Goal: Information Seeking & Learning: Learn about a topic

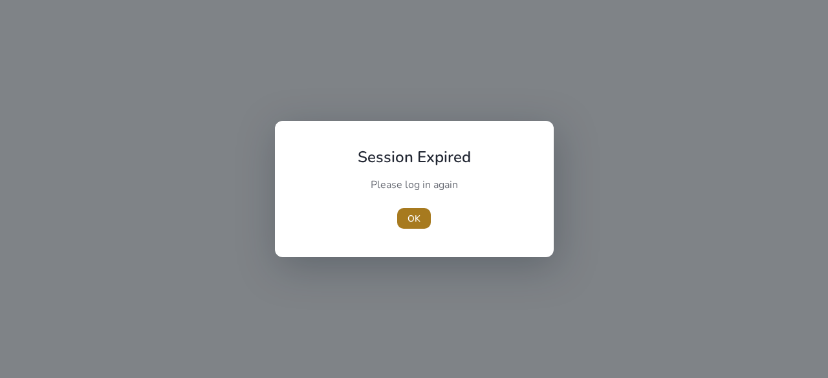
click at [419, 217] on span "OK" at bounding box center [413, 219] width 13 height 14
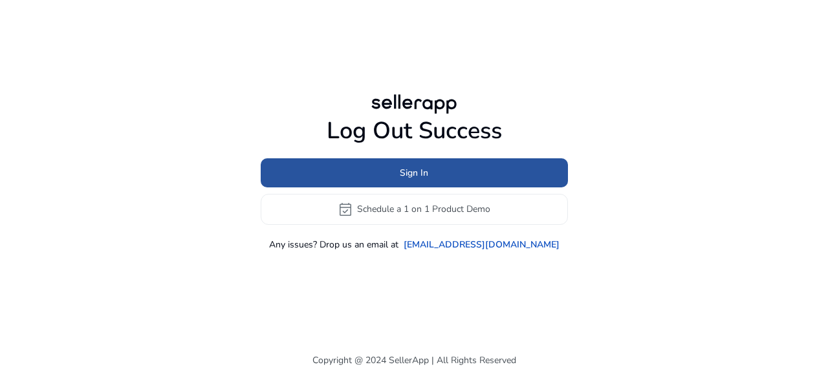
click at [411, 177] on span "Sign In" at bounding box center [414, 173] width 28 height 14
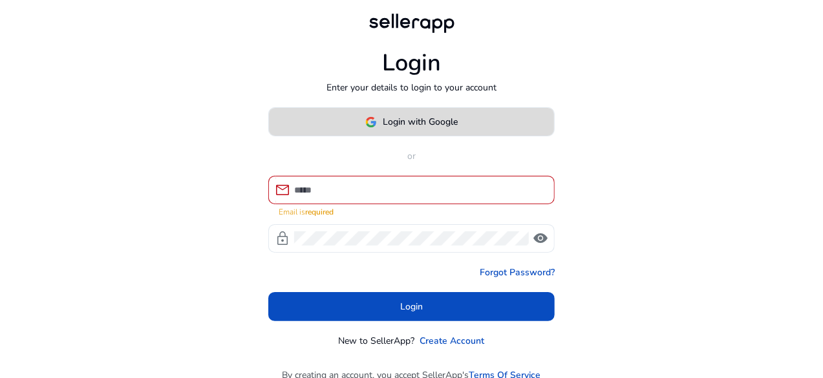
click at [398, 124] on span "Login with Google" at bounding box center [420, 122] width 75 height 14
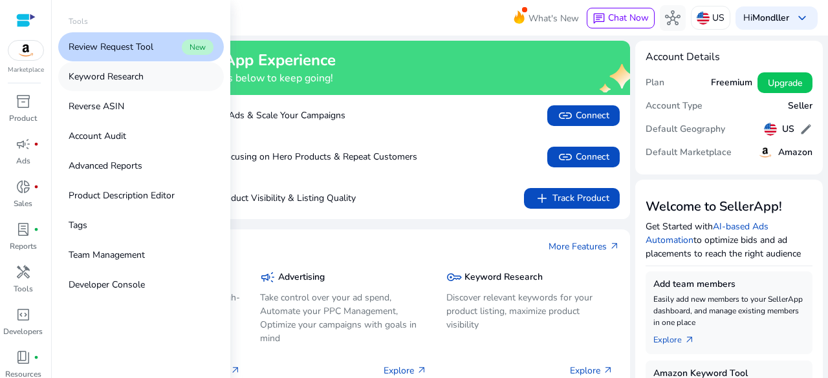
click at [85, 78] on p "Keyword Research" at bounding box center [106, 77] width 75 height 14
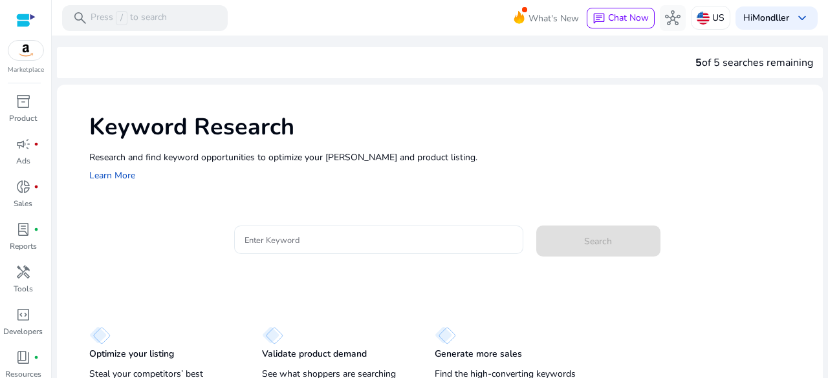
click at [285, 241] on input "Enter Keyword" at bounding box center [378, 240] width 268 height 14
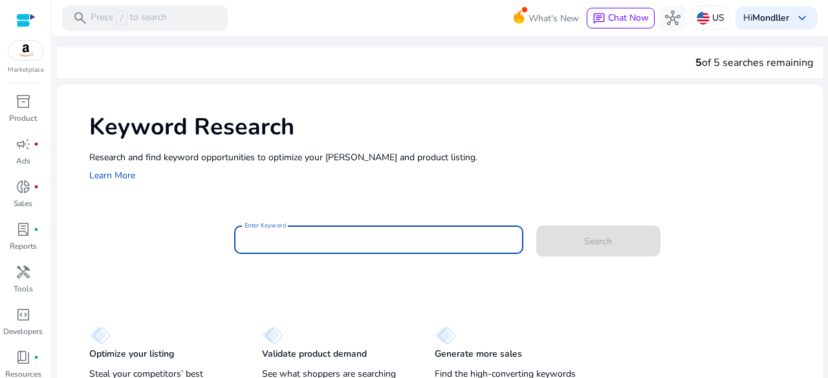
paste input "**********"
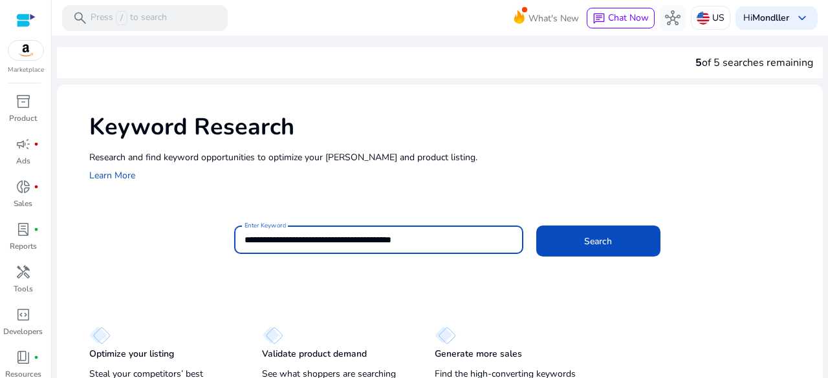
type input "**********"
click at [536, 226] on button "Search" at bounding box center [598, 241] width 124 height 31
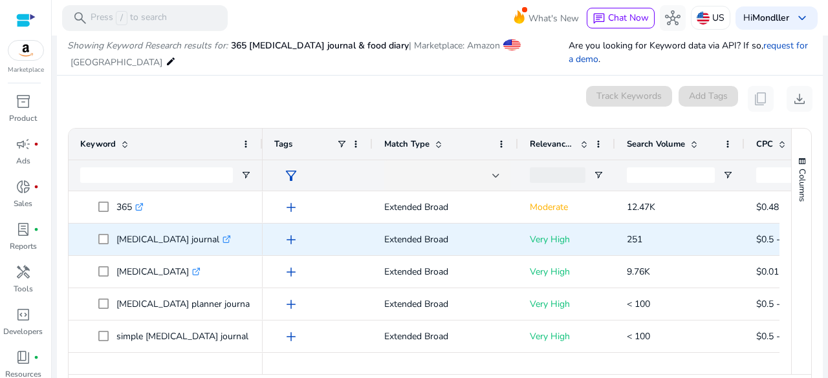
scroll to position [154, 0]
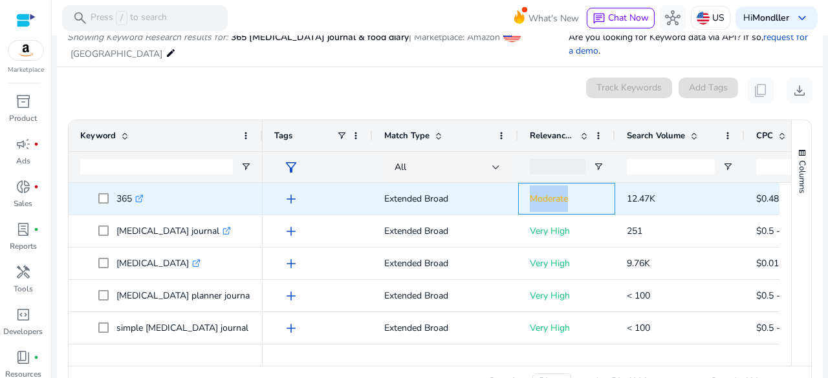
drag, startPoint x: 521, startPoint y: 203, endPoint x: 574, endPoint y: 199, distance: 53.8
click at [574, 199] on div "Moderate" at bounding box center [566, 199] width 97 height 32
copy p "Moderate"
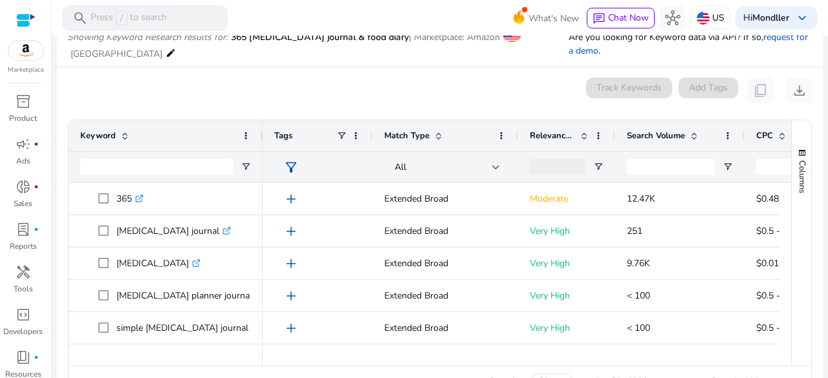
click at [427, 96] on div "0 keyword(s) selected Track Keywords Add Tags content_copy download" at bounding box center [439, 91] width 745 height 26
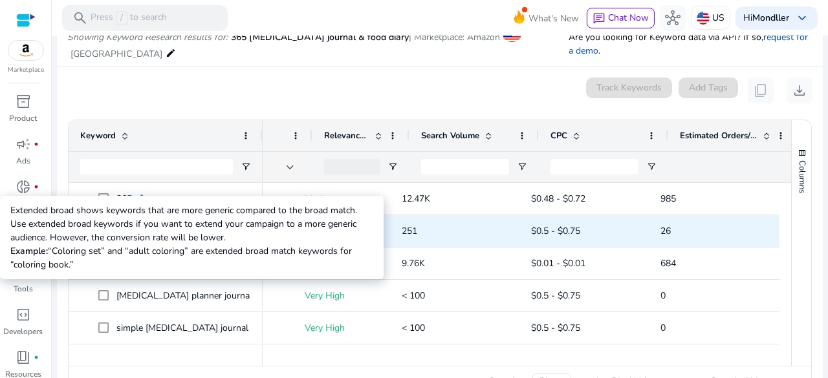
scroll to position [0, 0]
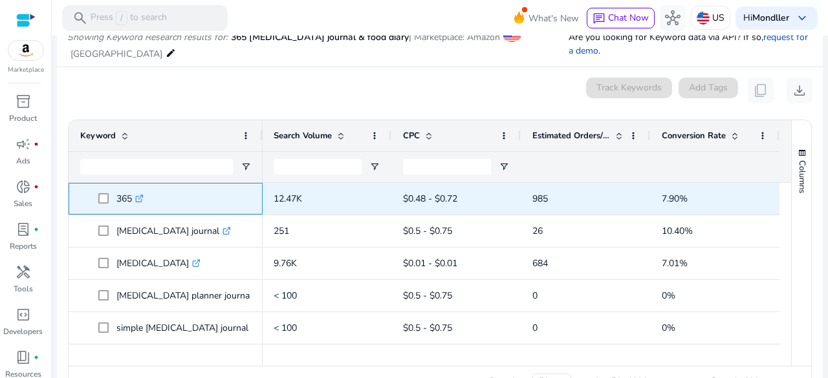
click at [140, 201] on icon at bounding box center [139, 199] width 6 height 6
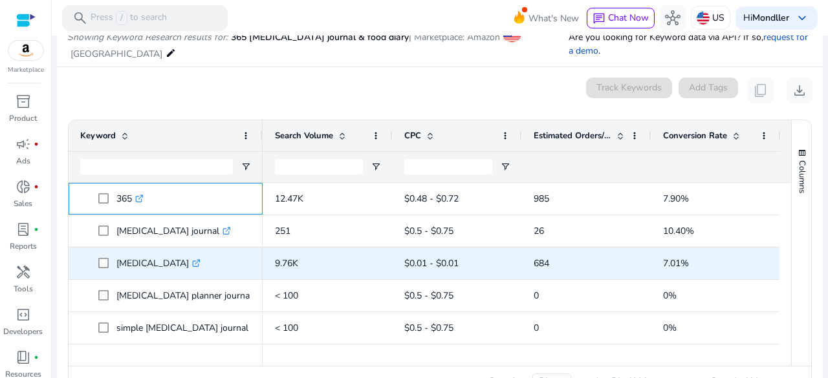
scroll to position [0, 352]
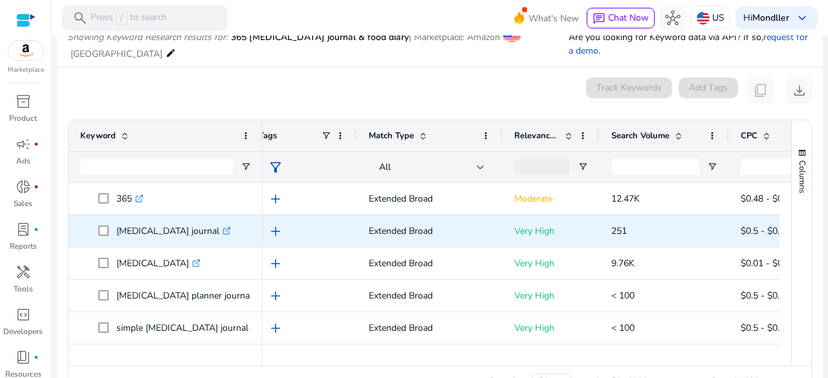
click at [231, 232] on icon ".st0{fill:#2c8af8}" at bounding box center [226, 231] width 8 height 8
drag, startPoint x: 114, startPoint y: 230, endPoint x: 243, endPoint y: 228, distance: 128.7
click at [243, 228] on span "intermittent fasting journal .st0{fill:#2c8af8}" at bounding box center [174, 231] width 153 height 27
copy span "intermittent fasting journal"
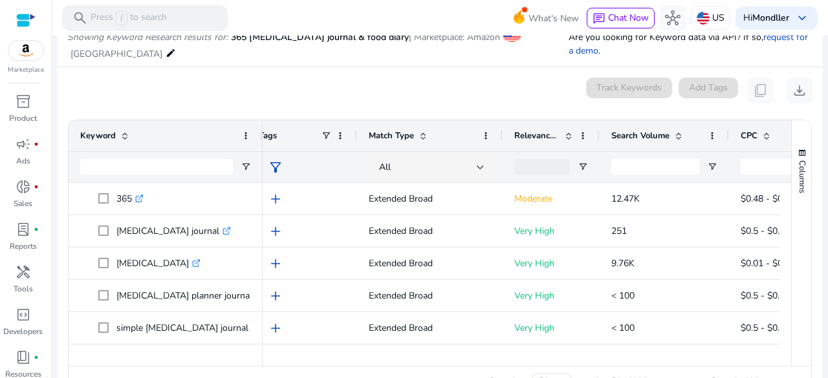
click at [621, 41] on p "Are you looking for Keyword data via API? If so, request for a demo ." at bounding box center [690, 43] width 244 height 27
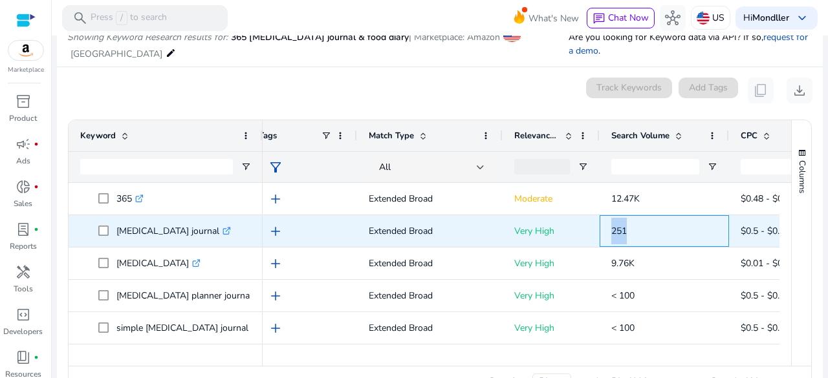
drag, startPoint x: 607, startPoint y: 230, endPoint x: 641, endPoint y: 232, distance: 34.4
click at [641, 232] on div "251" at bounding box center [663, 231] width 129 height 32
copy span "251"
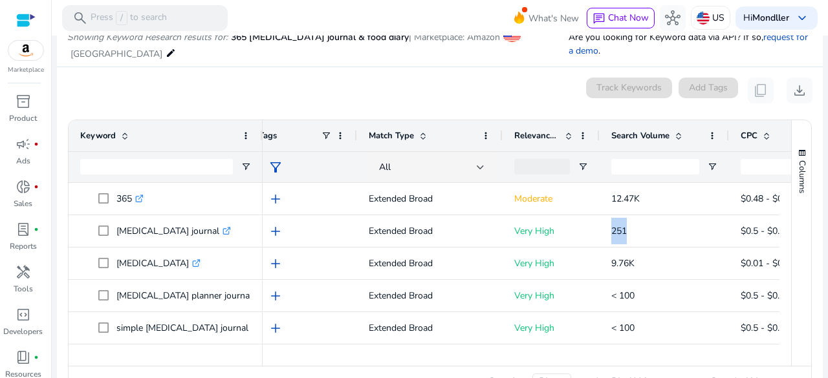
click at [648, 55] on p "Are you looking for Keyword data via API? If so, request for a demo ." at bounding box center [690, 43] width 244 height 27
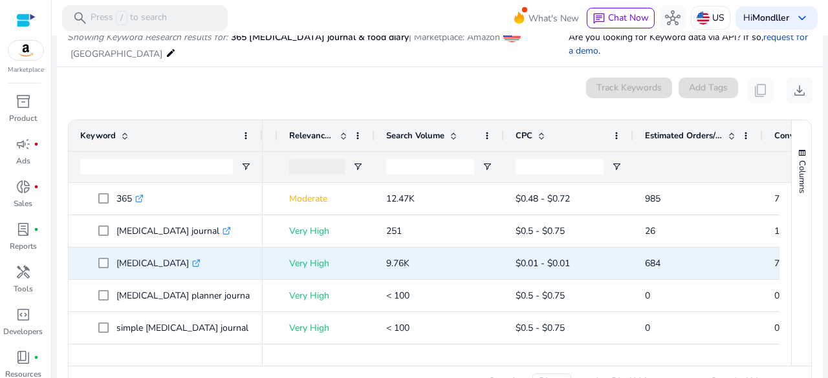
click at [198, 266] on link ".st0{fill:#2c8af8}" at bounding box center [195, 263] width 12 height 12
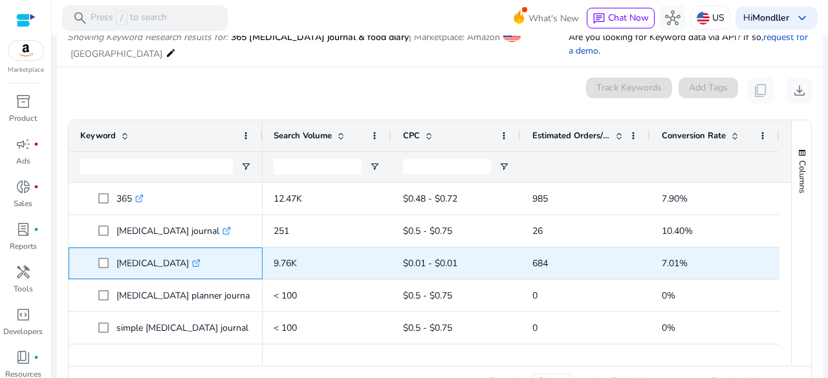
click at [104, 263] on span "intermittent fasting .st0{fill:#2c8af8}" at bounding box center [174, 263] width 153 height 27
copy span "intermittent fasting"
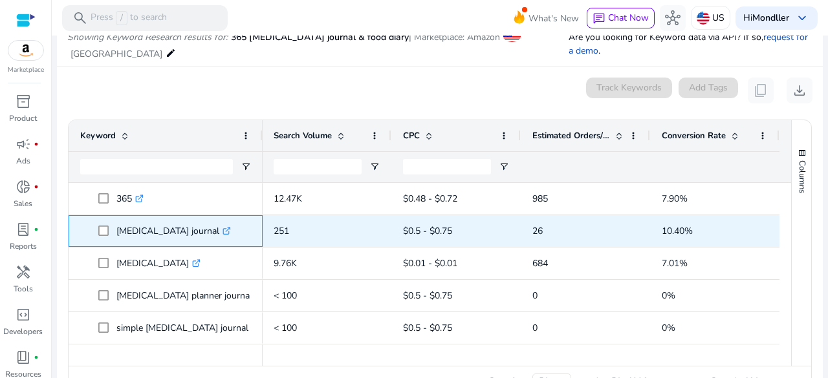
drag, startPoint x: 225, startPoint y: 230, endPoint x: 108, endPoint y: 231, distance: 117.1
click at [108, 231] on span "intermittent fasting journal .st0{fill:#2c8af8}" at bounding box center [174, 231] width 153 height 27
copy span "intermittent fasting journal"
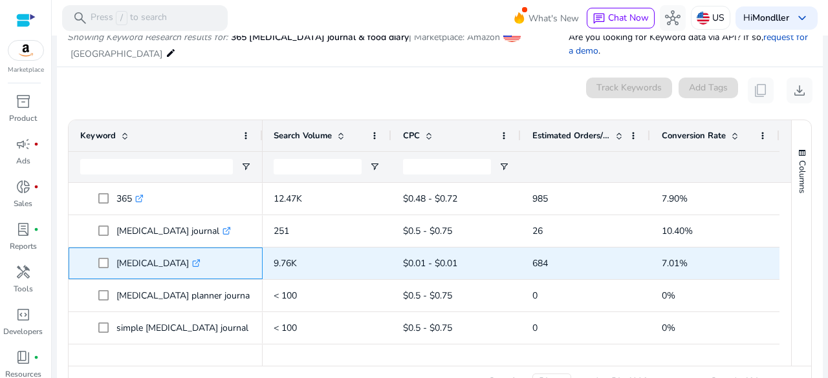
drag, startPoint x: 195, startPoint y: 264, endPoint x: 96, endPoint y: 272, distance: 99.2
click at [96, 272] on span "intermittent fasting .st0{fill:#2c8af8}" at bounding box center [165, 263] width 171 height 27
copy span "intermittent fasting"
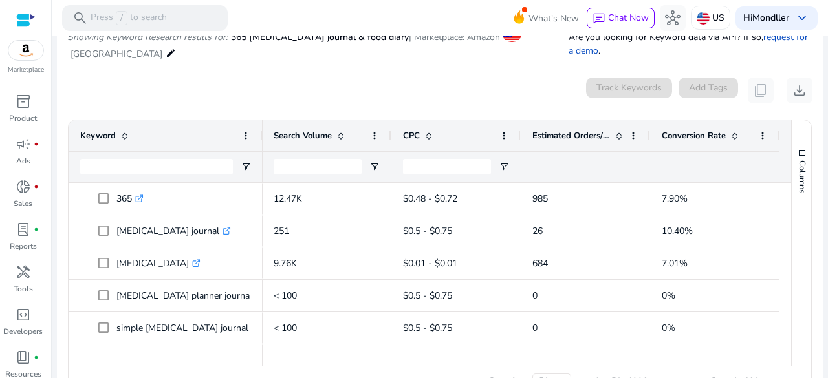
click at [623, 106] on mat-card "0 keyword(s) selected Track Keywords Add Tags content_copy download Press SPACE…" at bounding box center [440, 240] width 766 height 347
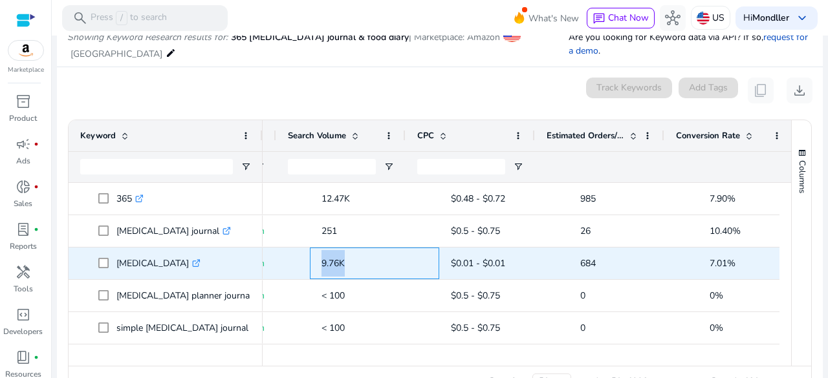
scroll to position [0, 277]
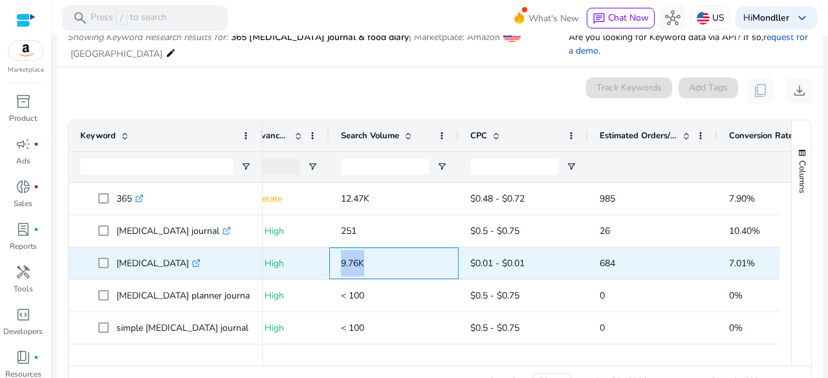
drag, startPoint x: 295, startPoint y: 268, endPoint x: 265, endPoint y: 262, distance: 30.3
click at [265, 262] on div "Extended Broad Very High 9.76K $0.01 - $0.01 684 7.01%" at bounding box center [412, 264] width 870 height 32
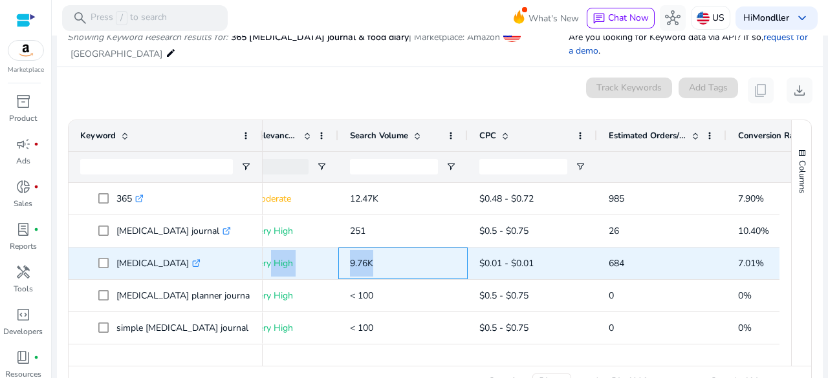
click at [343, 263] on div "9.76K" at bounding box center [402, 264] width 129 height 32
drag, startPoint x: 343, startPoint y: 263, endPoint x: 371, endPoint y: 263, distance: 27.8
click at [371, 263] on div "9.76K" at bounding box center [402, 264] width 129 height 32
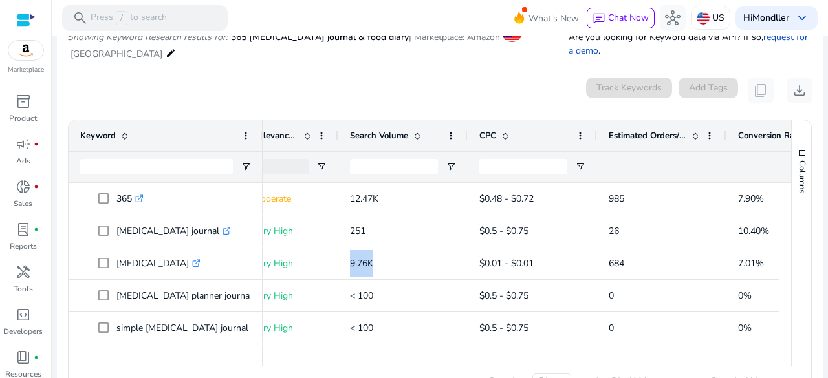
click at [634, 61] on div "Showing Keyword Research results for: 365 intermittent fasting journal & food d…" at bounding box center [440, 33] width 766 height 67
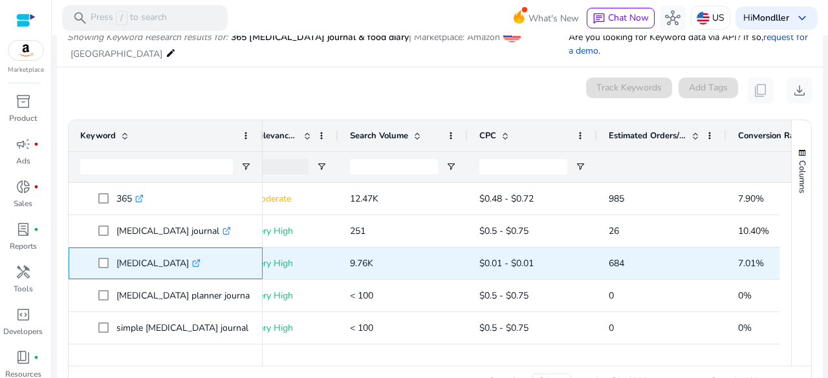
click at [200, 262] on icon at bounding box center [197, 261] width 5 height 5
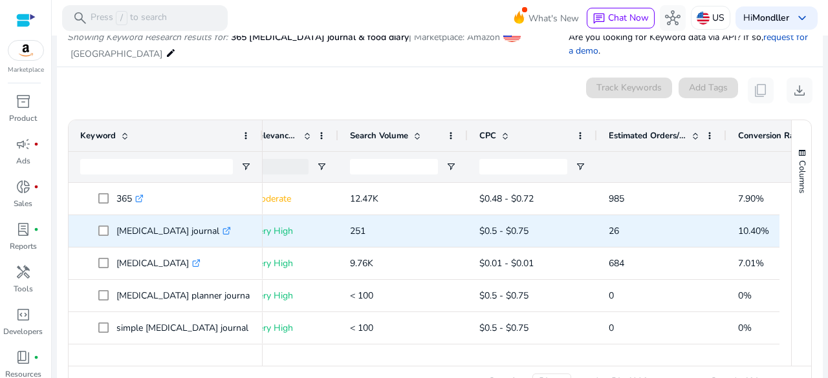
click at [230, 230] on icon at bounding box center [228, 229] width 5 height 5
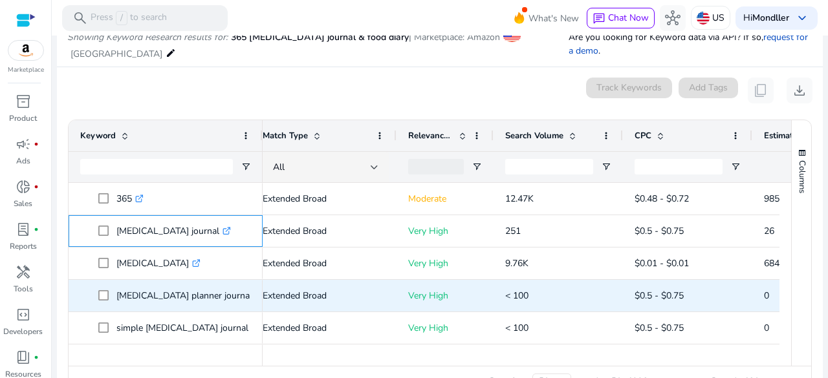
scroll to position [0, 119]
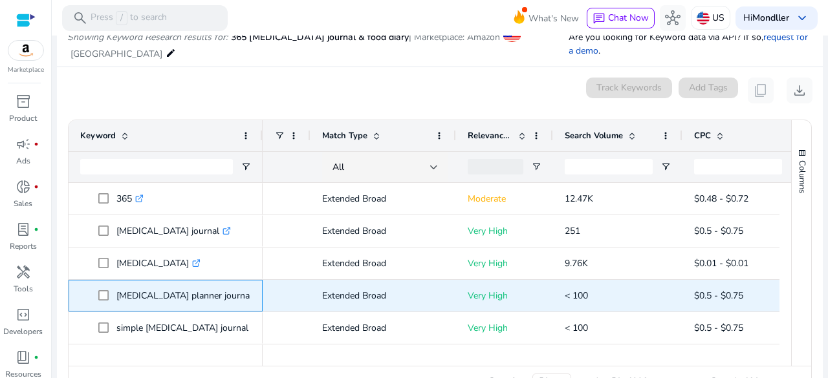
click at [251, 295] on div "intermittent fasting planner journal .st0{fill:#2c8af8}" at bounding box center [166, 296] width 194 height 32
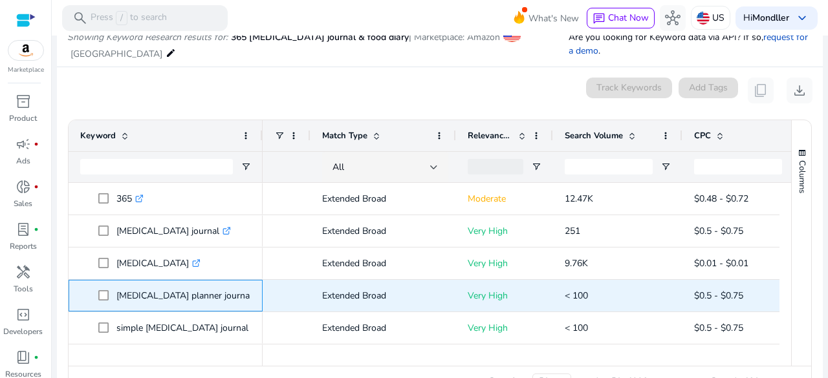
click at [251, 295] on div "intermittent fasting planner journal .st0{fill:#2c8af8}" at bounding box center [166, 296] width 194 height 32
click at [246, 295] on p "intermittent fasting planner journal .st0{fill:#2c8af8}" at bounding box center [189, 296] width 147 height 27
copy p "intermittent fasting planner journal"
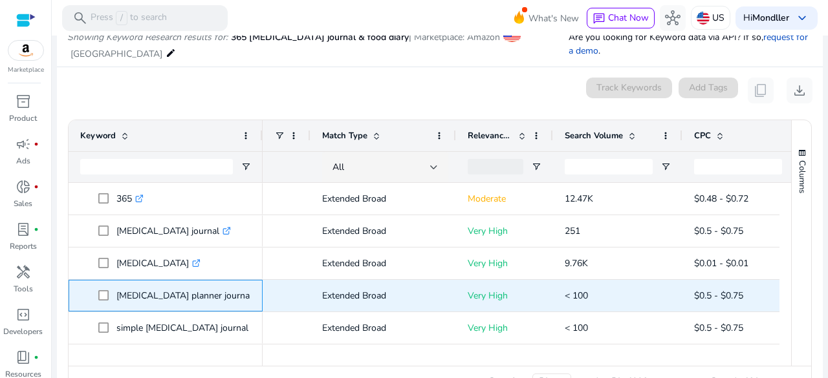
click at [242, 295] on p "intermittent fasting planner journal .st0{fill:#2c8af8}" at bounding box center [189, 296] width 147 height 27
click at [257, 295] on div "intermittent fasting planner journal .st0{fill:#2c8af8}" at bounding box center [166, 296] width 194 height 32
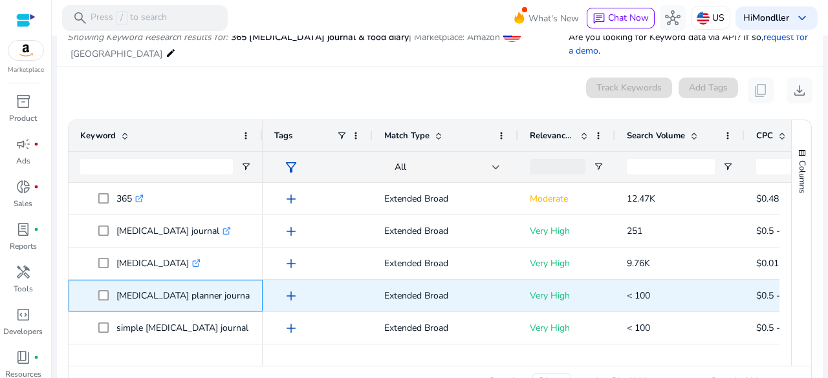
click at [190, 285] on p "intermittent fasting planner journal .st0{fill:#2c8af8}" at bounding box center [189, 296] width 147 height 27
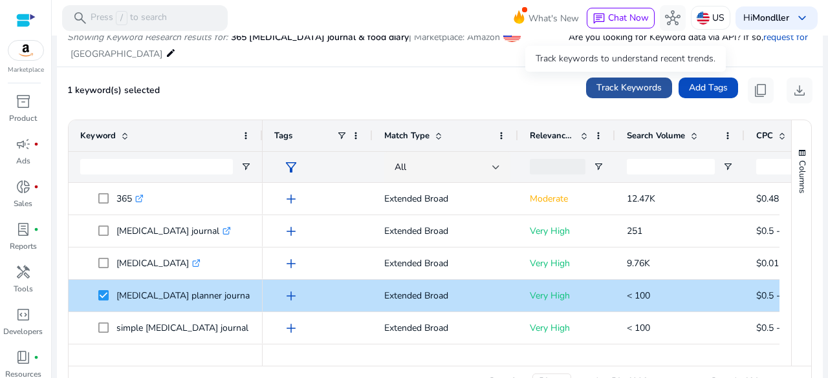
click at [610, 80] on span at bounding box center [629, 87] width 86 height 31
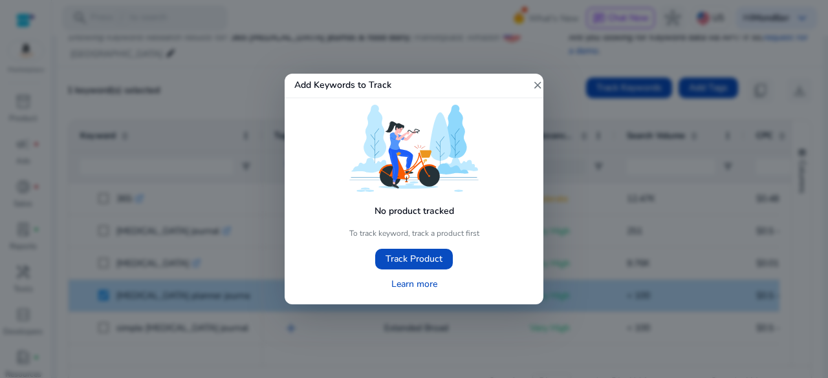
click at [599, 133] on div at bounding box center [414, 189] width 828 height 378
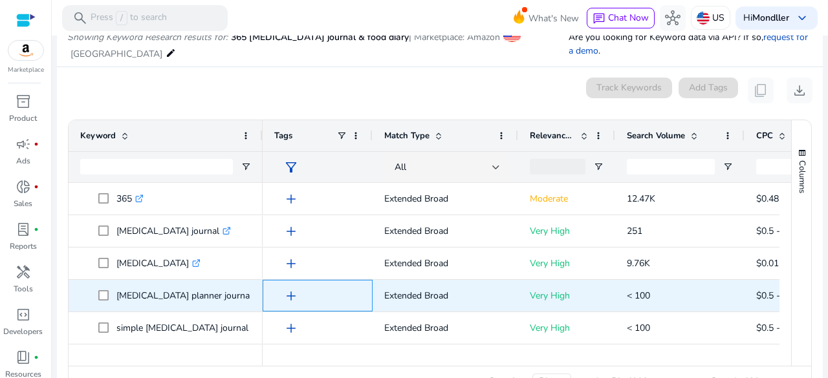
click at [291, 297] on span "add" at bounding box center [291, 296] width 16 height 16
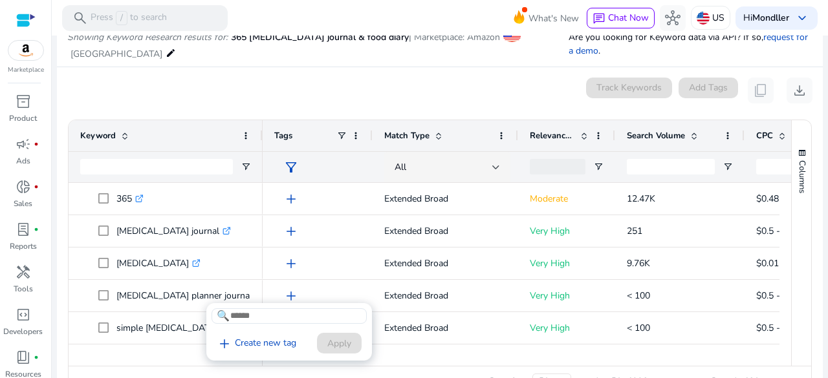
click at [200, 290] on div at bounding box center [414, 189] width 828 height 378
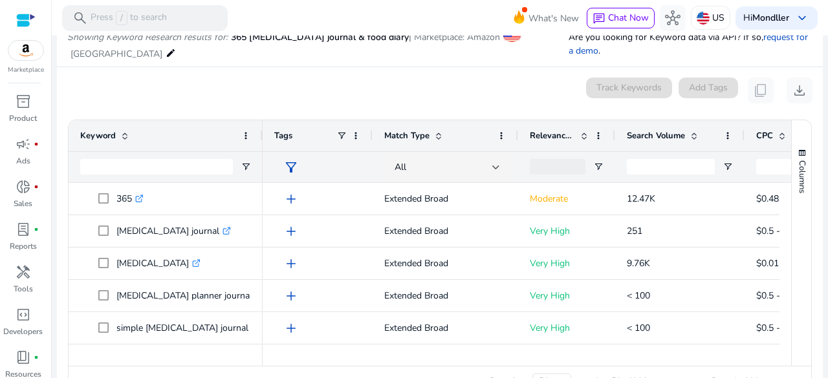
click at [200, 290] on p "intermittent fasting planner journal .st0{fill:#2c8af8}" at bounding box center [189, 296] width 147 height 27
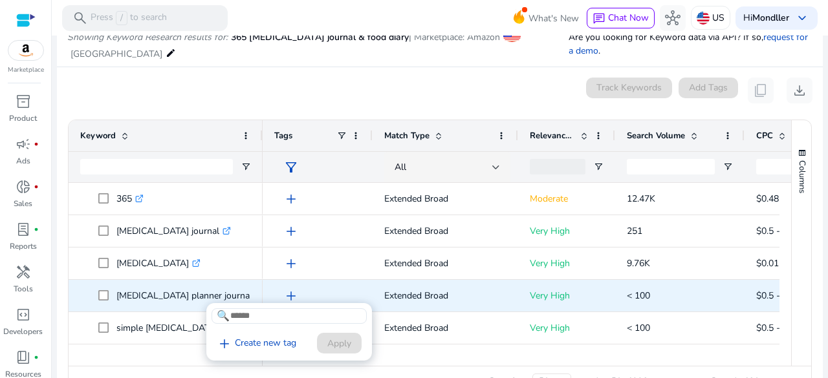
click at [200, 290] on p "intermittent fasting planner journal .st0{fill:#2c8af8}" at bounding box center [189, 296] width 147 height 27
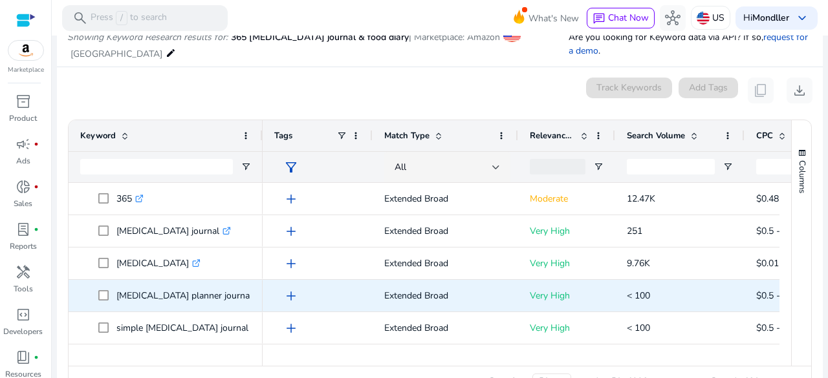
copy p "intermittent fasting planner journal"
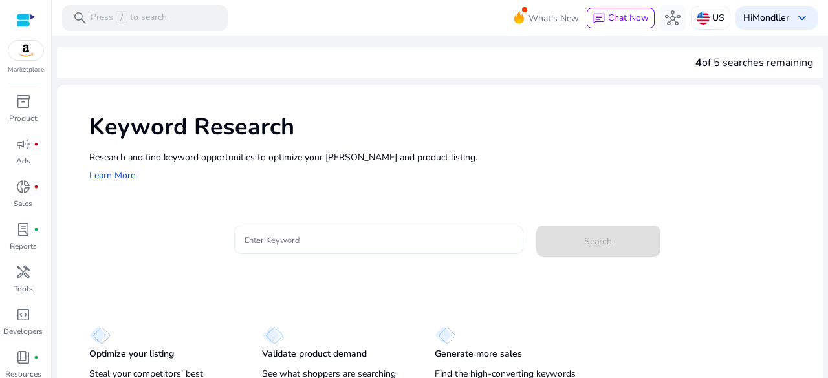
click at [325, 241] on input "Enter Keyword" at bounding box center [378, 240] width 268 height 14
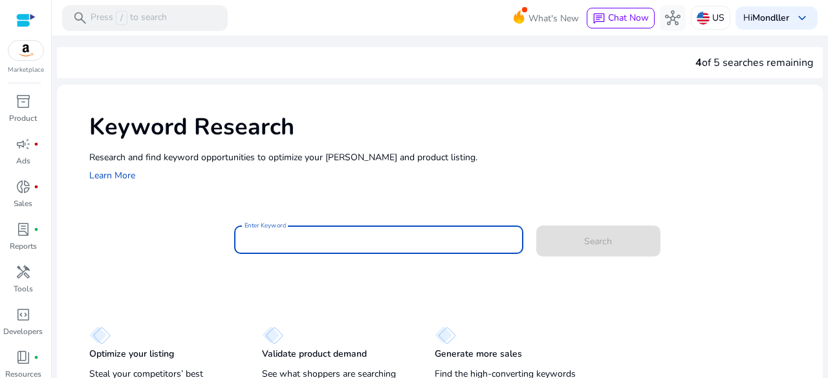
click at [325, 241] on input "Enter Keyword" at bounding box center [378, 240] width 268 height 14
paste input "**********"
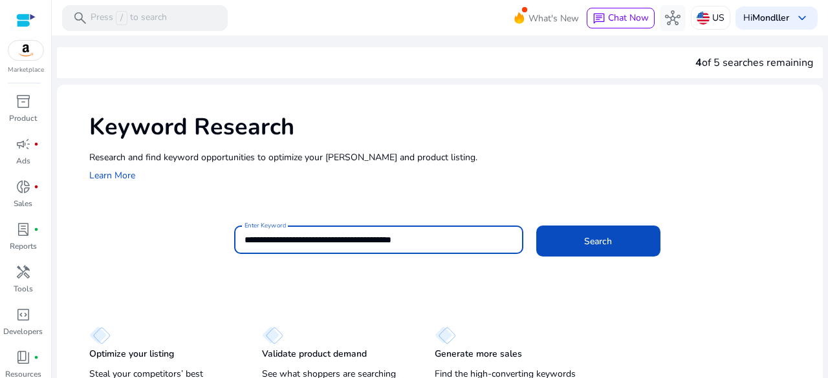
type input "**********"
click at [536, 226] on button "Search" at bounding box center [598, 241] width 124 height 31
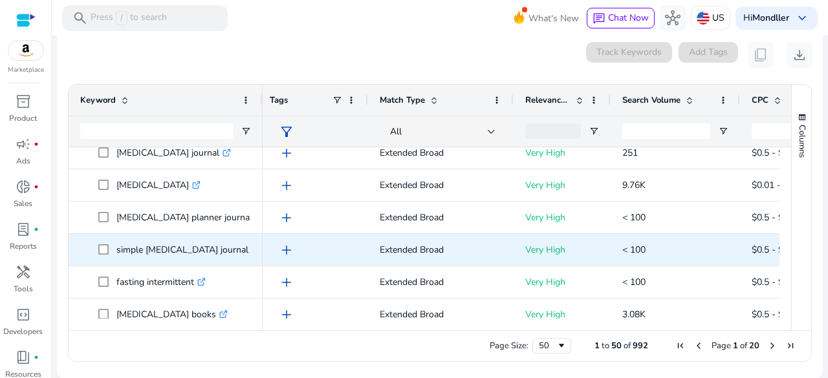
scroll to position [45, 0]
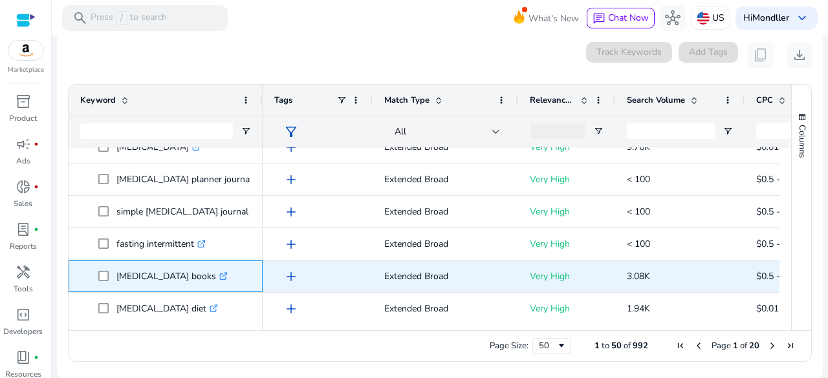
click at [228, 280] on link ".st0{fill:#2c8af8}" at bounding box center [222, 276] width 12 height 12
drag, startPoint x: 221, startPoint y: 274, endPoint x: 111, endPoint y: 274, distance: 109.9
click at [111, 274] on span "intermittent fasting books .st0{fill:#2c8af8}" at bounding box center [174, 276] width 153 height 27
copy span "intermittent fasting books"
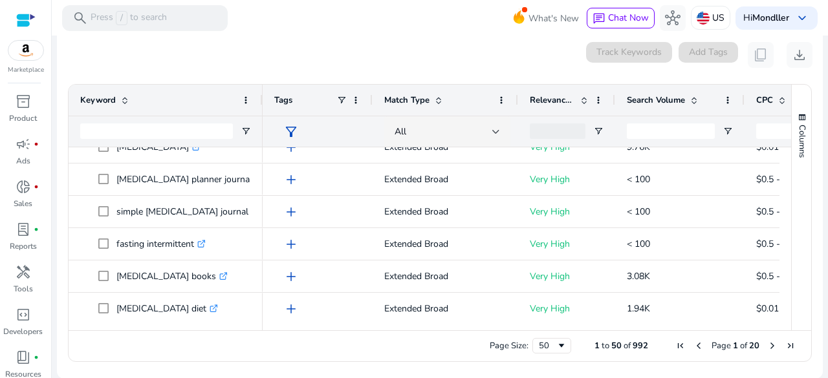
click at [663, 86] on div "Search Volume" at bounding box center [680, 100] width 106 height 31
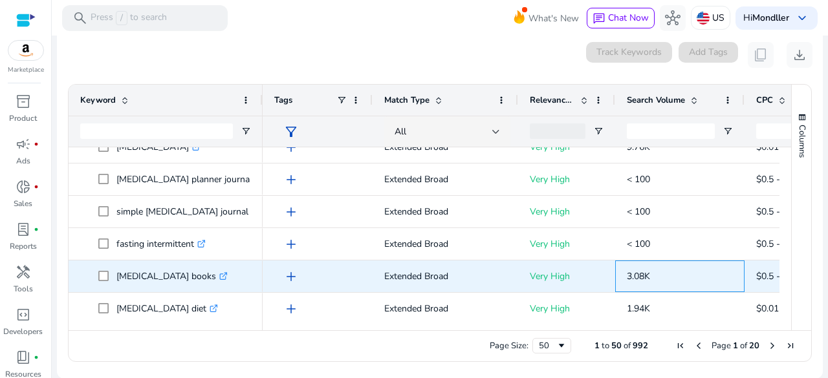
click at [621, 277] on div "3.08K" at bounding box center [679, 277] width 129 height 32
copy span "3.08K"
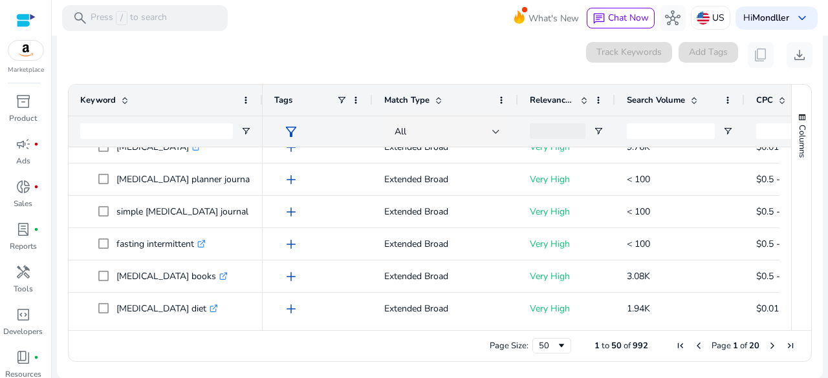
click at [645, 68] on mat-card "0 keyword(s) selected Track Keywords Add Tags content_copy download Press SPACE…" at bounding box center [440, 205] width 766 height 347
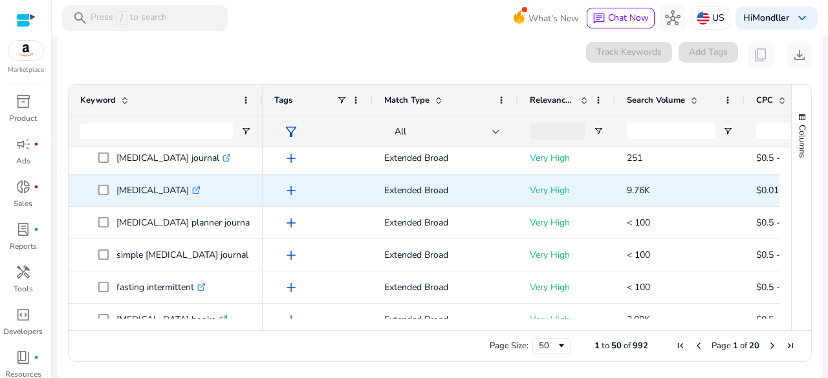
scroll to position [36, 0]
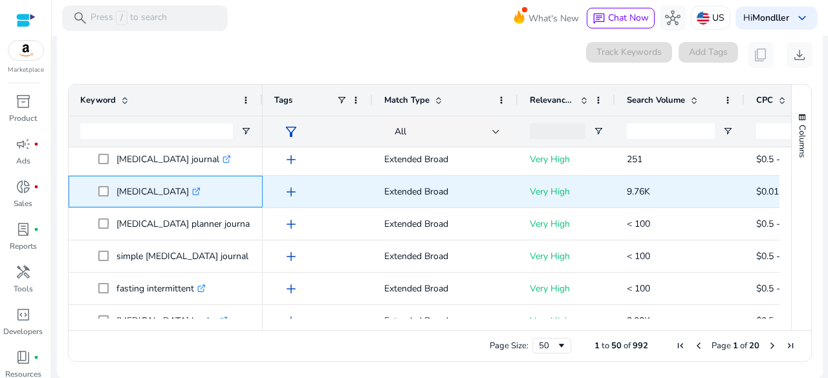
click at [200, 195] on icon ".st0{fill:#2c8af8}" at bounding box center [196, 192] width 8 height 8
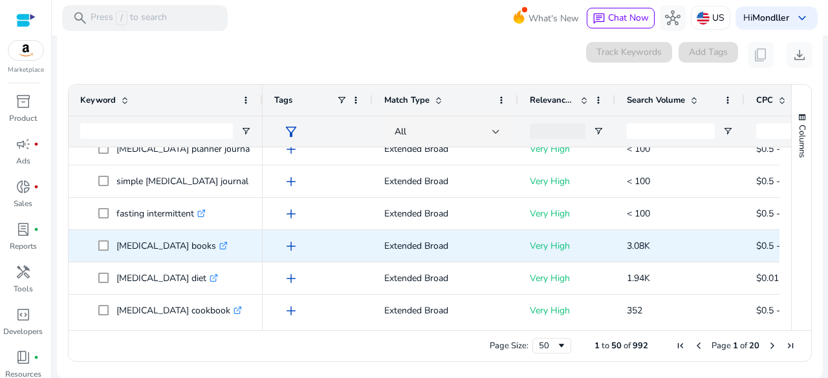
scroll to position [114, 0]
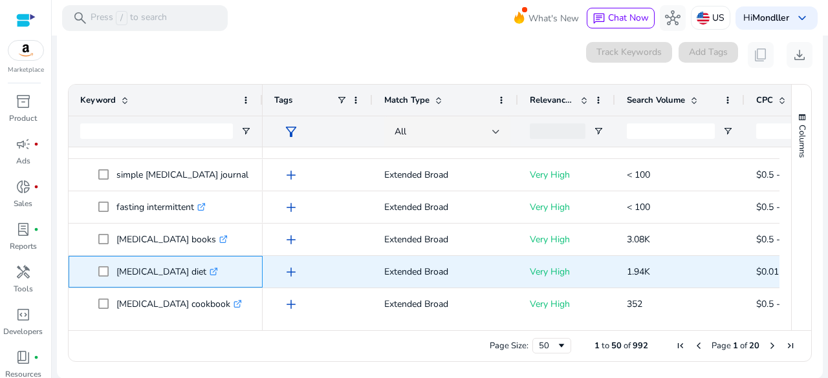
click at [218, 273] on icon ".st0{fill:#2c8af8}" at bounding box center [214, 272] width 8 height 8
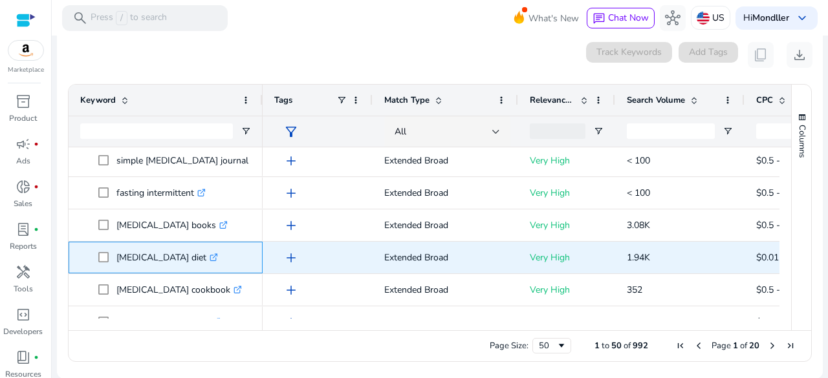
drag, startPoint x: 210, startPoint y: 258, endPoint x: 113, endPoint y: 259, distance: 97.7
click at [113, 259] on span "intermittent fasting diet .st0{fill:#2c8af8}" at bounding box center [174, 257] width 153 height 27
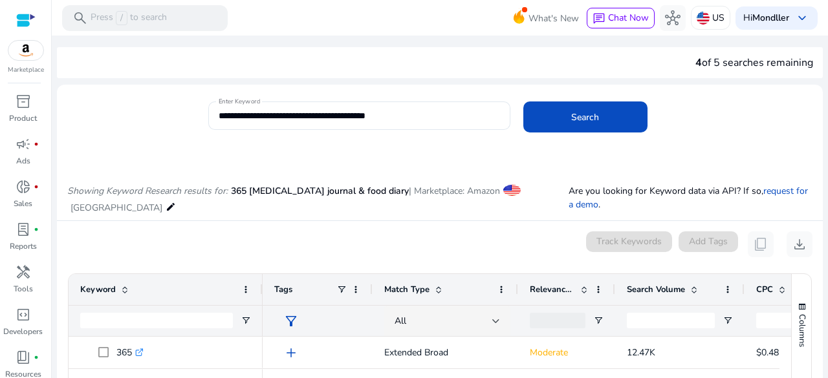
scroll to position [132, 0]
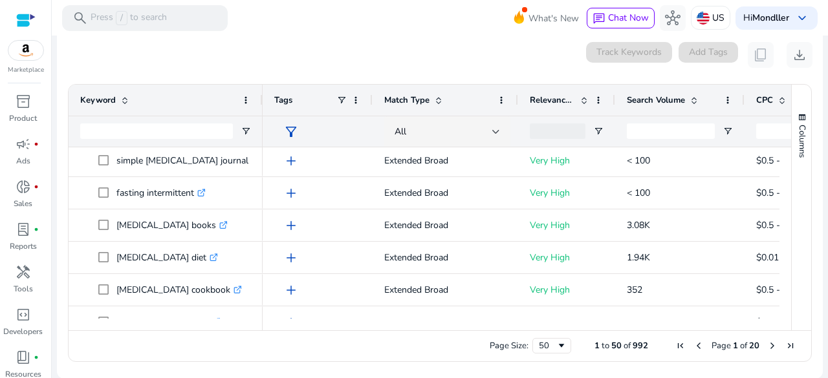
click at [56, 256] on mat-sidenav-content "**********" at bounding box center [440, 189] width 776 height 378
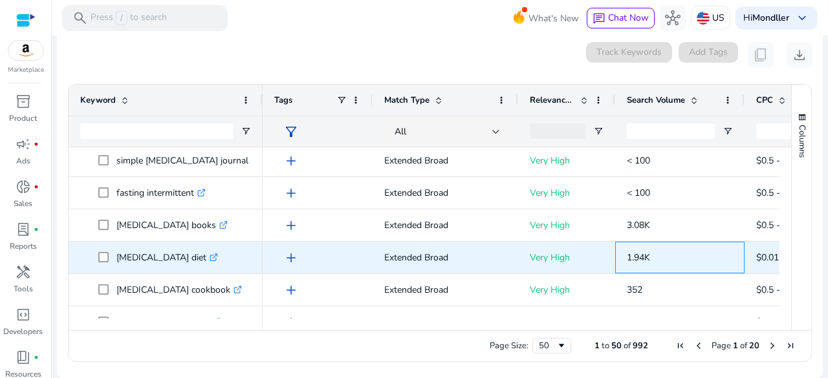
click at [622, 259] on div "1.94K" at bounding box center [679, 258] width 129 height 32
copy span "1.94K"
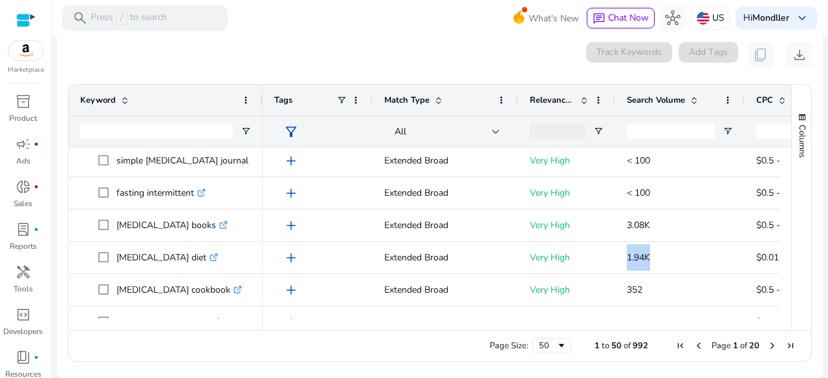
click at [633, 111] on div "Search Volume" at bounding box center [673, 100] width 92 height 25
click at [633, 111] on div "Search Volume 1" at bounding box center [673, 100] width 92 height 25
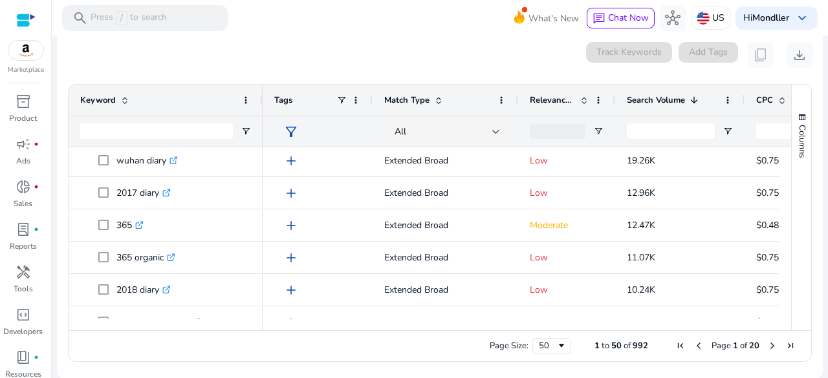
click at [633, 111] on div "Search Volume 1" at bounding box center [673, 100] width 92 height 25
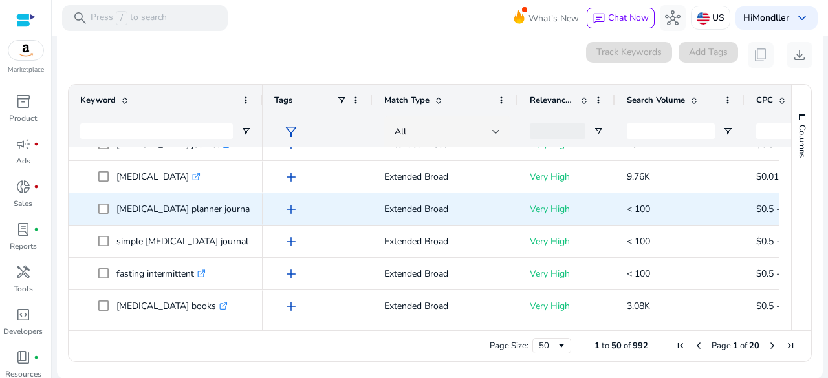
scroll to position [50, 0]
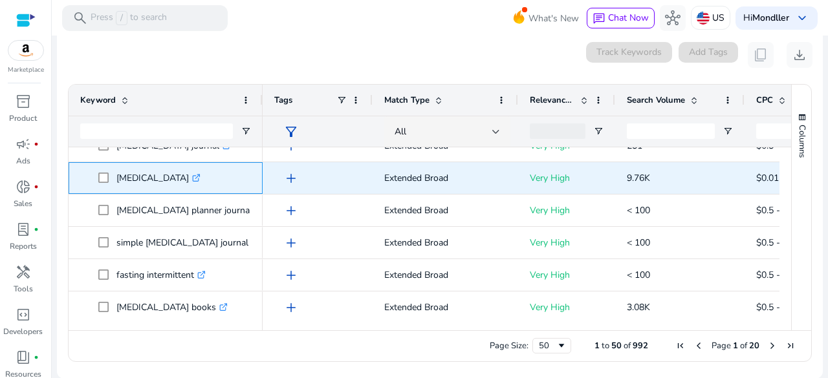
click at [199, 180] on icon at bounding box center [196, 178] width 6 height 6
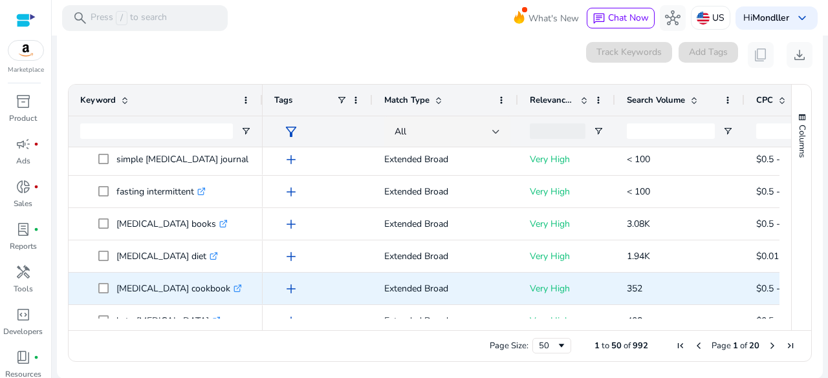
scroll to position [134, 0]
click at [242, 284] on icon ".st0{fill:#2c8af8}" at bounding box center [237, 288] width 8 height 8
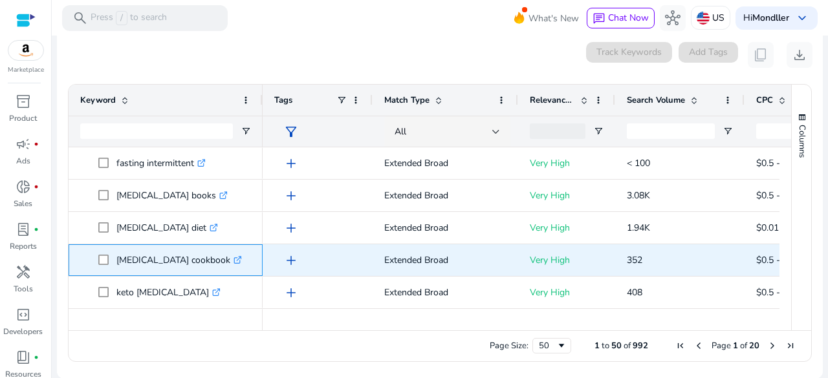
scroll to position [166, 0]
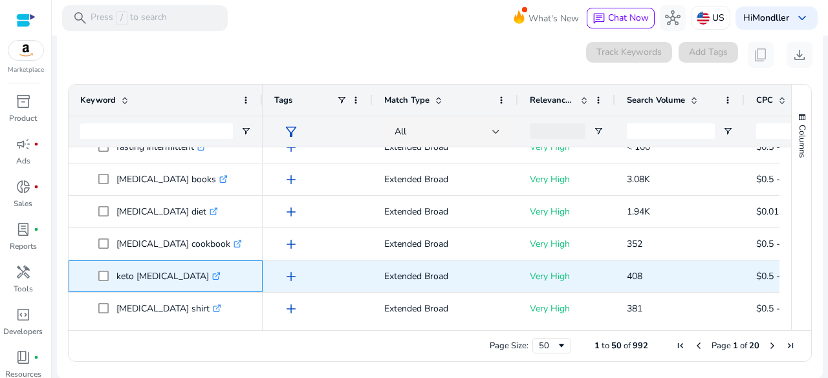
click at [221, 277] on icon ".st0{fill:#2c8af8}" at bounding box center [216, 276] width 8 height 8
click at [188, 274] on p "keto intermittent fasting .st0{fill:#2c8af8}" at bounding box center [168, 276] width 104 height 27
copy p "keto intermittent fasting"
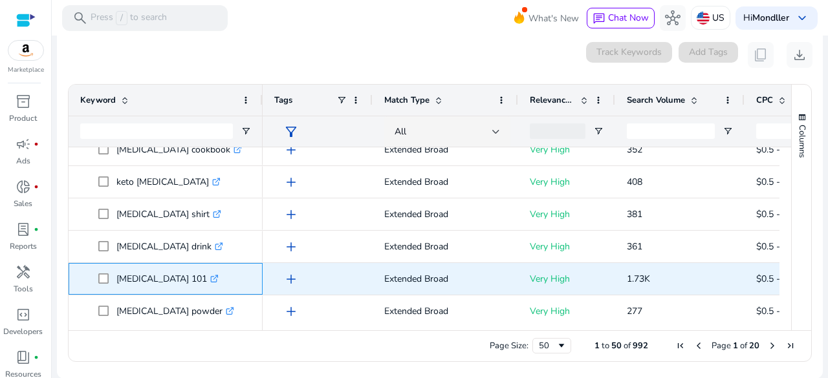
click at [213, 277] on p "intermittent fasting 101 .st0{fill:#2c8af8}" at bounding box center [167, 279] width 102 height 27
click at [217, 277] on icon at bounding box center [214, 279] width 6 height 6
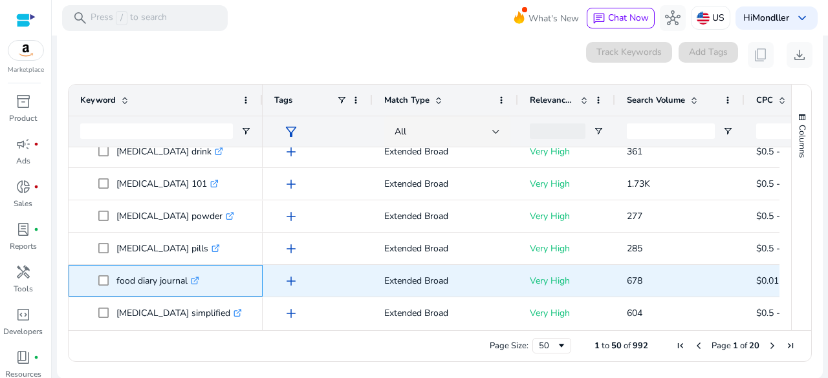
click at [195, 281] on icon ".st0{fill:#2c8af8}" at bounding box center [195, 281] width 8 height 8
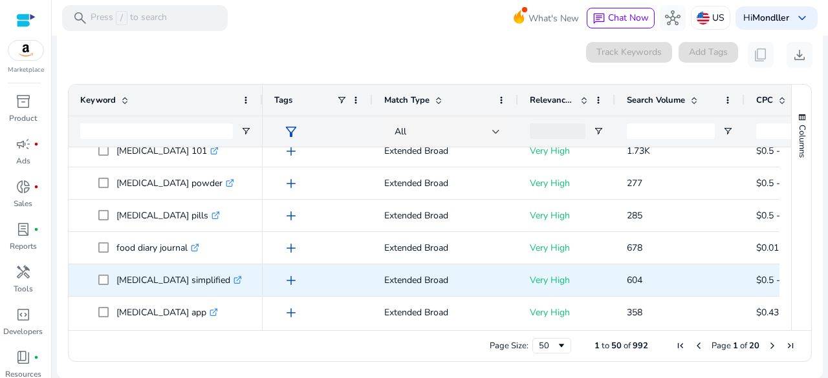
click at [242, 276] on icon ".st0{fill:#2c8af8}" at bounding box center [237, 280] width 8 height 8
click at [194, 281] on p "intermittent fasting simplified .st0{fill:#2c8af8}" at bounding box center [178, 280] width 125 height 27
copy p "intermittent fasting simplified"
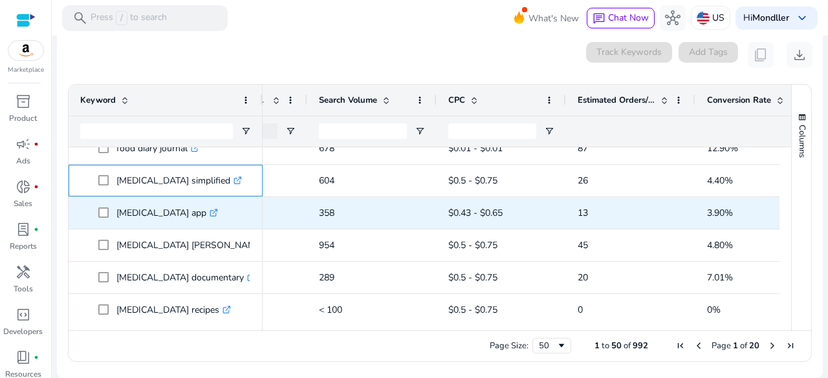
scroll to position [0, 306]
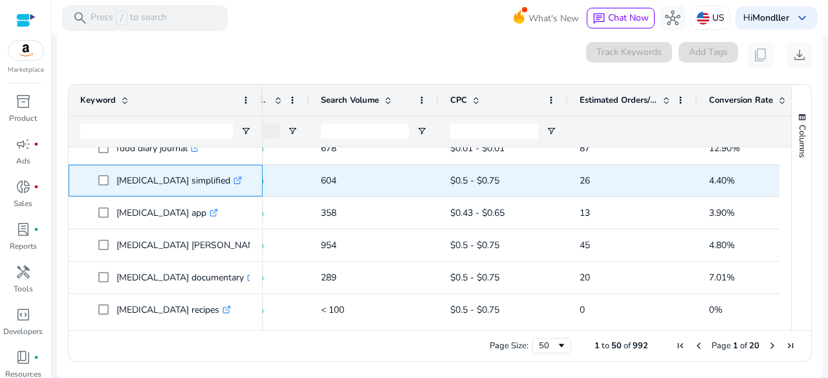
copy p "intermittent fasting simplified"
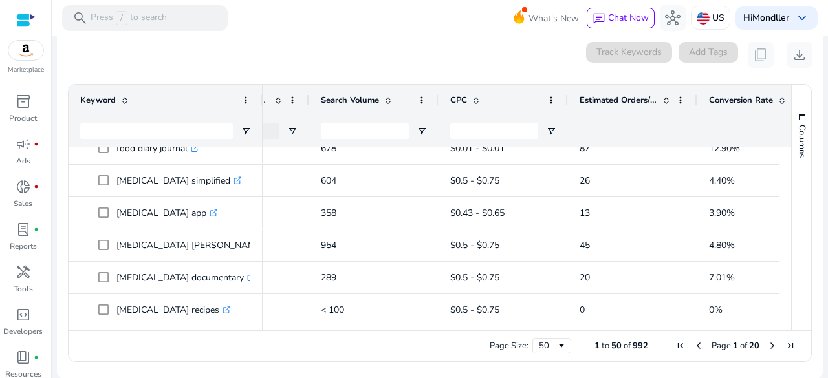
click at [57, 219] on mat-card "0 keyword(s) selected Track Keywords Add Tags content_copy download Press SPACE…" at bounding box center [440, 205] width 766 height 347
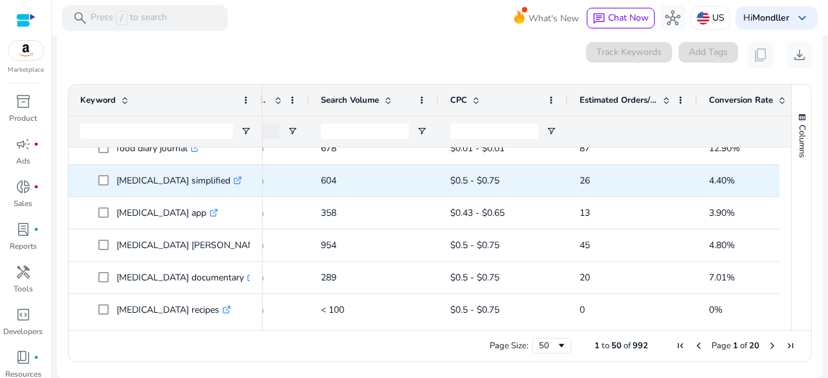
click at [326, 183] on span "604" at bounding box center [329, 181] width 16 height 12
copy span "604"
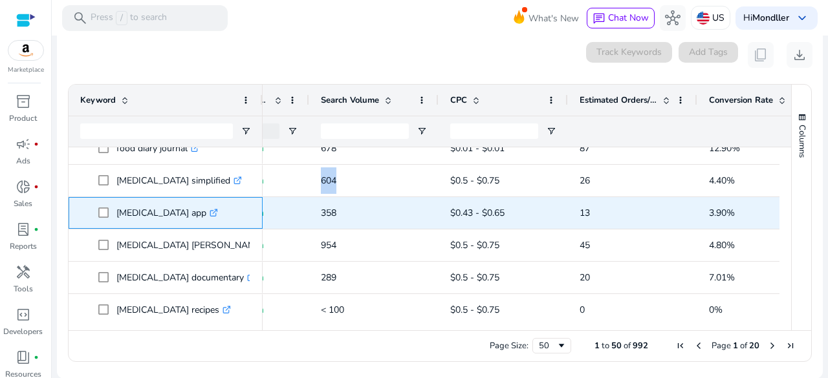
click at [217, 211] on icon at bounding box center [215, 211] width 5 height 5
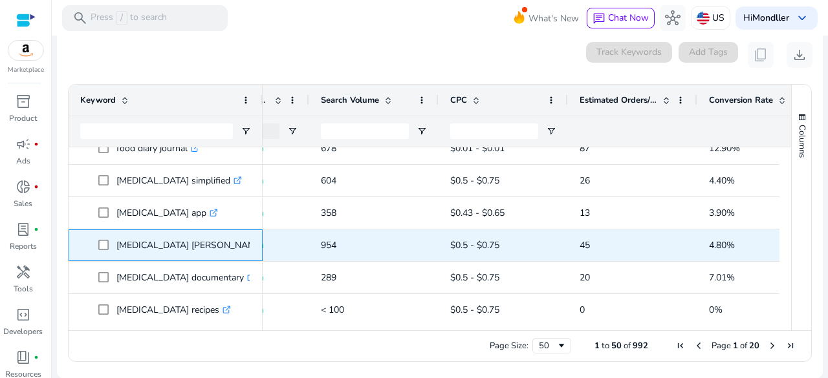
click at [202, 248] on p "intermittent fasting jesse .st0{fill:#2c8af8}" at bounding box center [195, 245] width 158 height 27
click at [267, 245] on icon at bounding box center [270, 245] width 6 height 6
click at [266, 246] on icon ".st0{fill:#2c8af8}" at bounding box center [270, 245] width 8 height 8
click at [198, 244] on p "intermittent fasting jesse .st0{fill:#2c8af8}" at bounding box center [195, 245] width 158 height 27
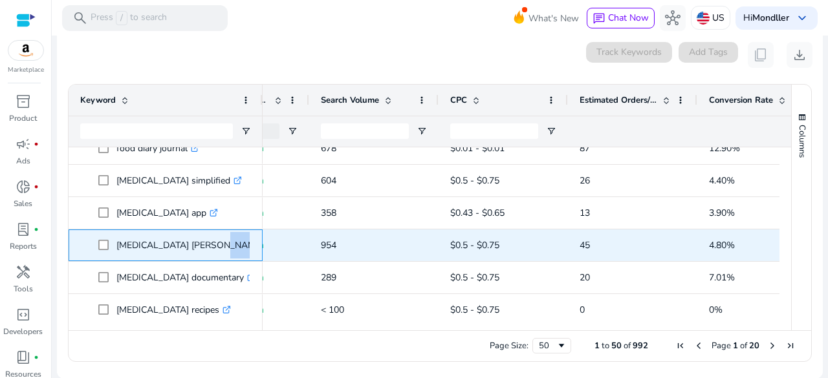
click at [198, 244] on p "intermittent fasting jesse .st0{fill:#2c8af8}" at bounding box center [195, 245] width 158 height 27
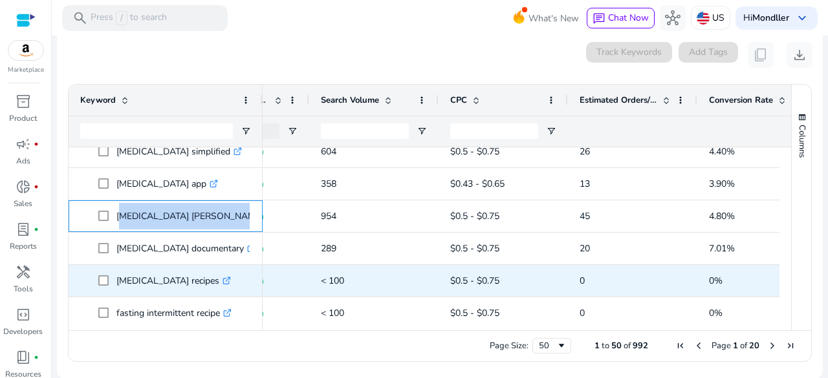
scroll to position [537, 0]
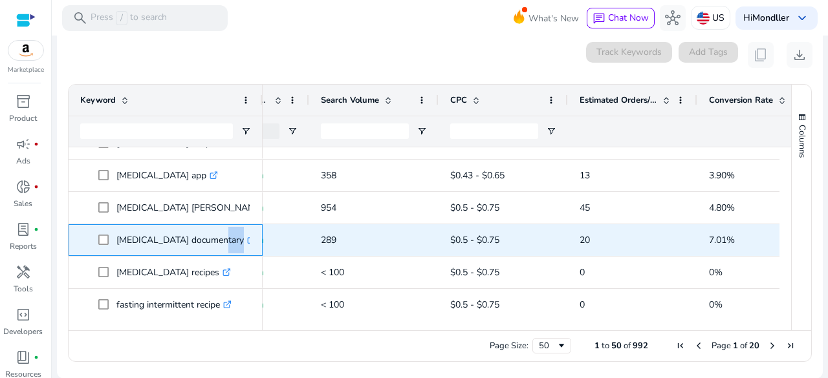
drag, startPoint x: 252, startPoint y: 241, endPoint x: 197, endPoint y: 237, distance: 55.7
click at [197, 237] on div "intermittent fasting documentary .st0{fill:#2c8af8}" at bounding box center [166, 240] width 194 height 32
copy span "documentary .st0{fill:#2c8af8}"
click at [222, 237] on p "intermittent fasting documentary .st0{fill:#2c8af8}" at bounding box center [185, 240] width 139 height 27
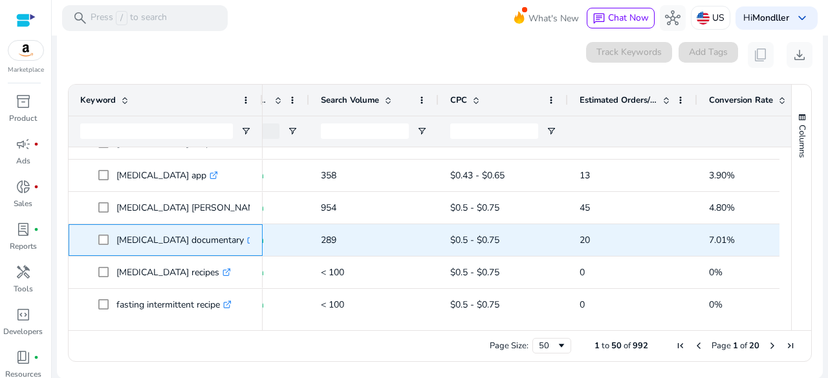
click at [222, 237] on p "intermittent fasting documentary .st0{fill:#2c8af8}" at bounding box center [185, 240] width 139 height 27
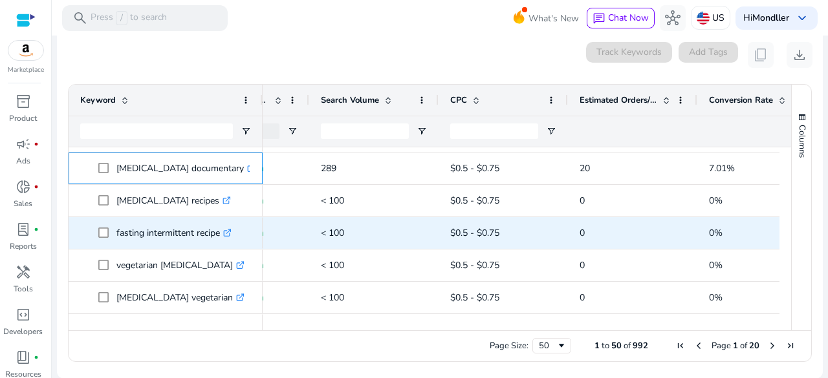
scroll to position [636, 0]
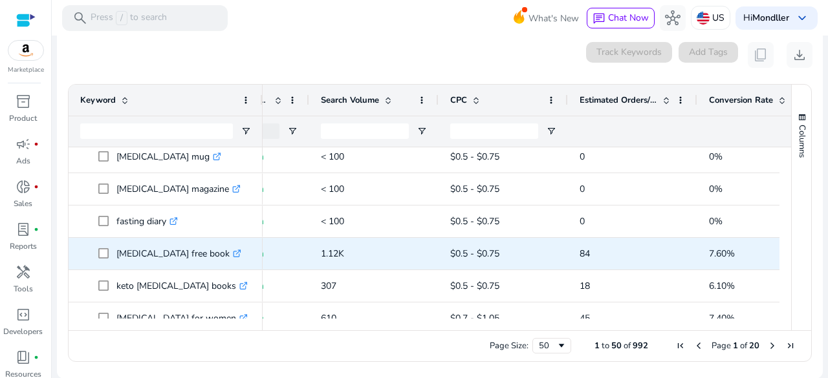
click at [188, 253] on p "intermittent fasting free book .st0{fill:#2c8af8}" at bounding box center [178, 254] width 125 height 27
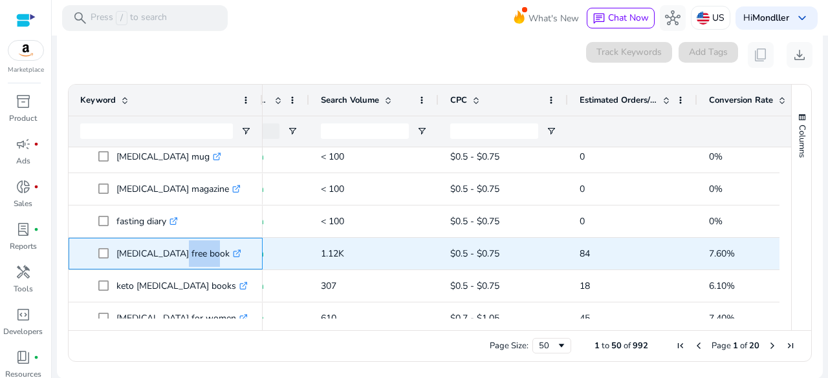
click at [241, 250] on icon at bounding box center [238, 252] width 5 height 5
click at [189, 253] on p "intermittent fasting free book .st0{fill:#2c8af8}" at bounding box center [178, 254] width 125 height 27
copy p "[MEDICAL_DATA] free book"
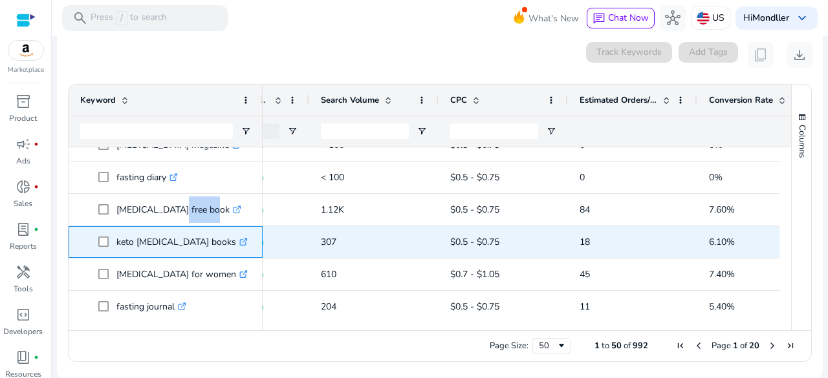
click at [246, 243] on icon ".st0{fill:#2c8af8}" at bounding box center [243, 242] width 8 height 8
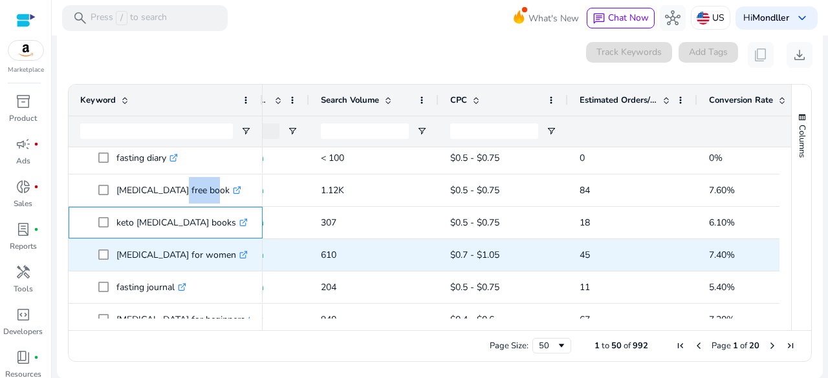
scroll to position [1077, 0]
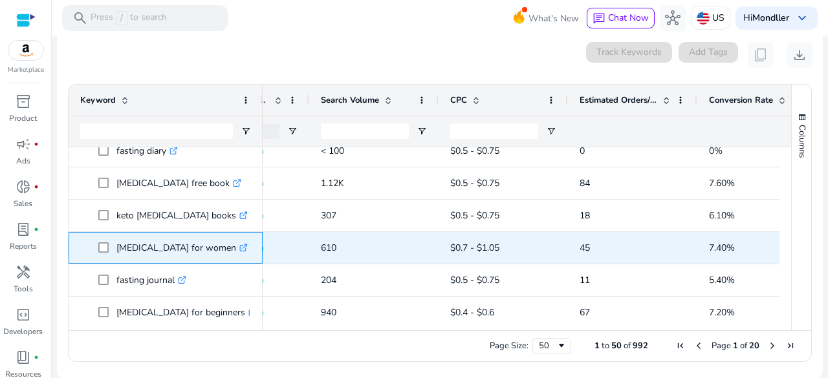
click at [250, 249] on span "intermittent fasting for women .st0{fill:#2c8af8}" at bounding box center [174, 248] width 153 height 27
click at [248, 246] on icon ".st0{fill:#2c8af8}" at bounding box center [243, 248] width 8 height 8
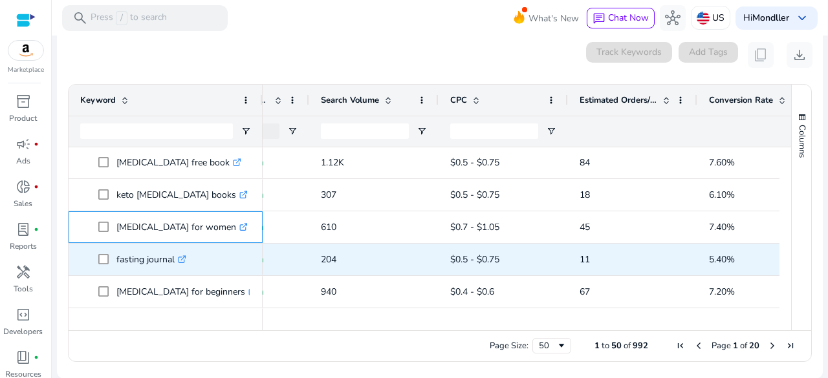
scroll to position [1106, 0]
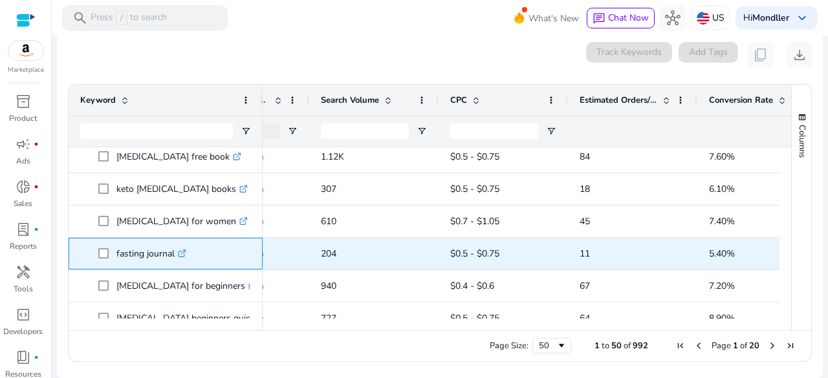
click at [185, 258] on link ".st0{fill:#2c8af8}" at bounding box center [181, 254] width 12 height 12
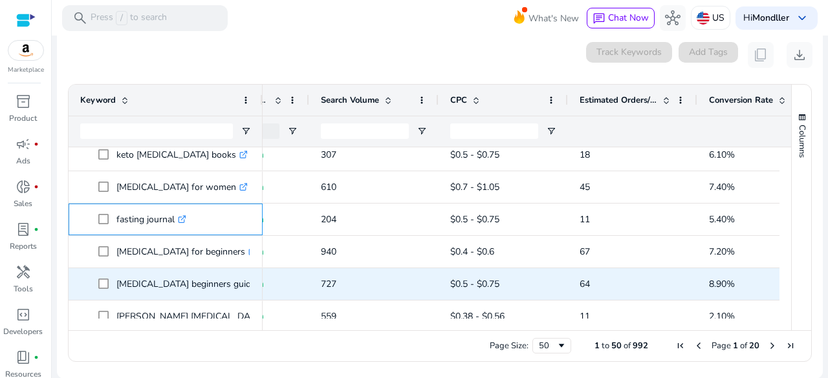
scroll to position [1141, 0]
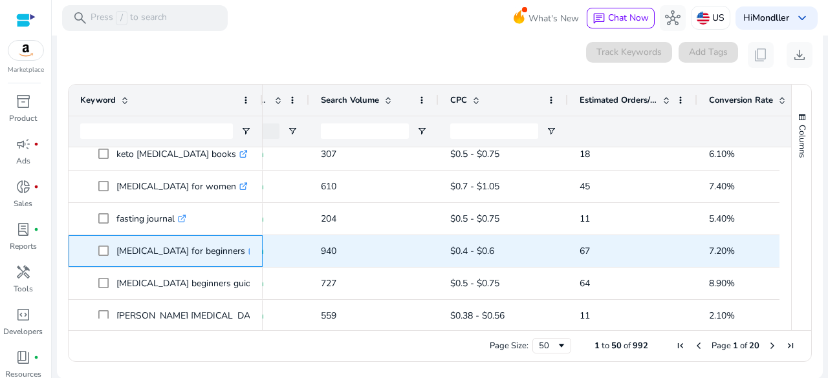
click at [247, 253] on p "intermittent fasting for beginners .st0{fill:#2c8af8}" at bounding box center [186, 251] width 140 height 27
click at [231, 250] on p "intermittent fasting for beginners .st0{fill:#2c8af8}" at bounding box center [186, 251] width 140 height 27
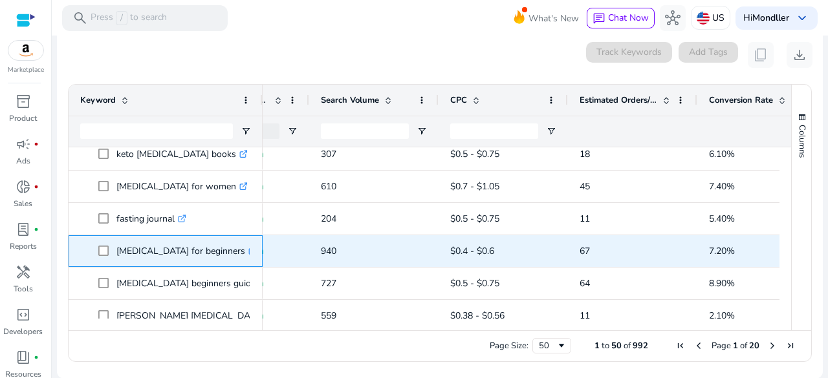
copy p "[MEDICAL_DATA] for beginners"
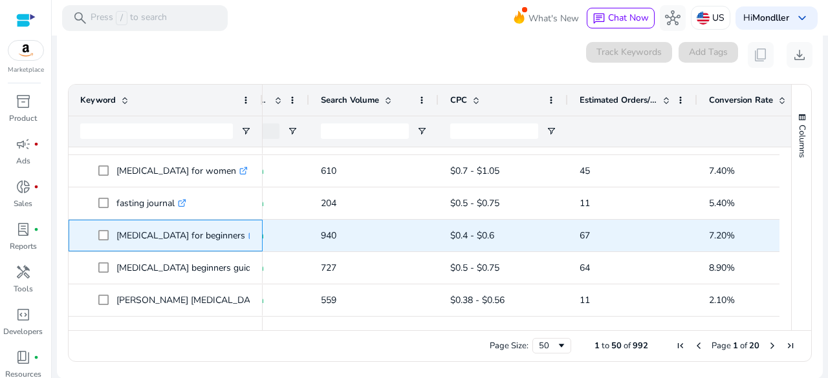
scroll to position [1183, 0]
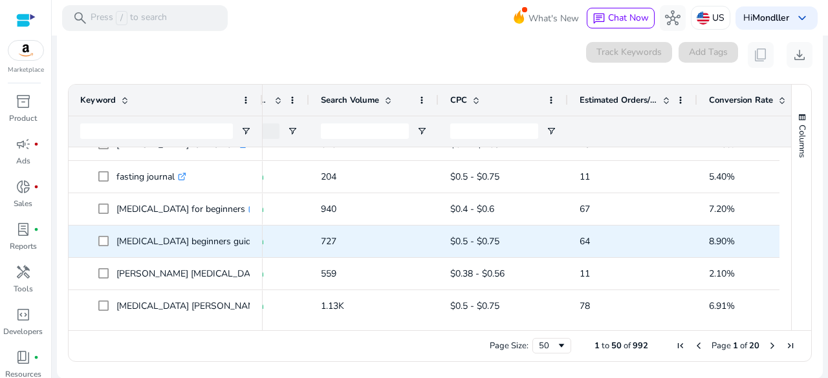
click at [237, 239] on p "intermittent fasting beginners guide .st0{fill:#2c8af8}" at bounding box center [191, 241] width 151 height 27
copy p "[MEDICAL_DATA] beginners guide"
click at [232, 239] on p "intermittent fasting beginners guide .st0{fill:#2c8af8}" at bounding box center [191, 241] width 151 height 27
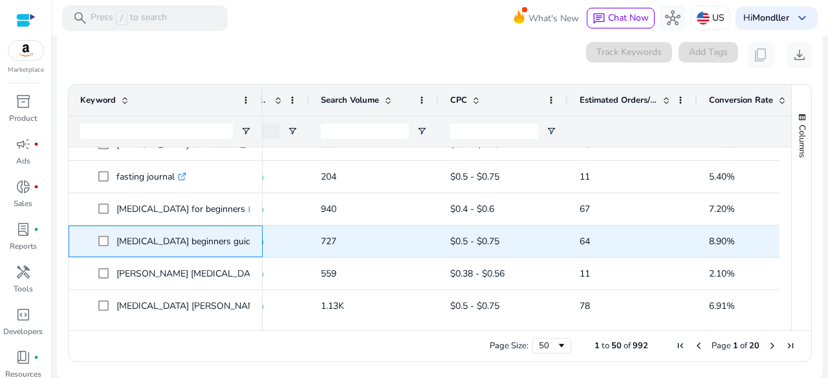
click at [232, 239] on p "intermittent fasting beginners guide .st0{fill:#2c8af8}" at bounding box center [191, 241] width 151 height 27
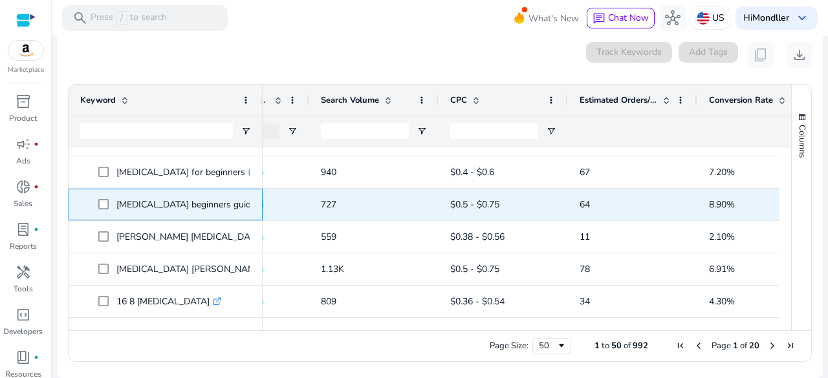
scroll to position [1222, 0]
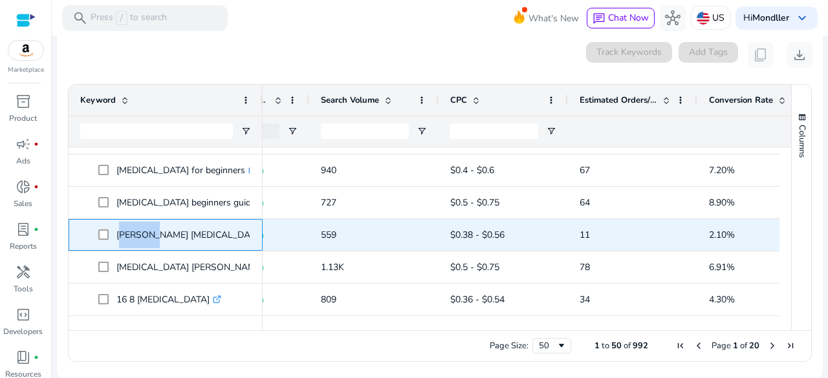
drag, startPoint x: 145, startPoint y: 235, endPoint x: 116, endPoint y: 233, distance: 29.1
click at [116, 233] on p "dr fung intermittent fasting .st0{fill:#2c8af8}" at bounding box center [195, 235] width 158 height 27
copy p "dr fung"
click at [267, 237] on icon at bounding box center [270, 235] width 6 height 6
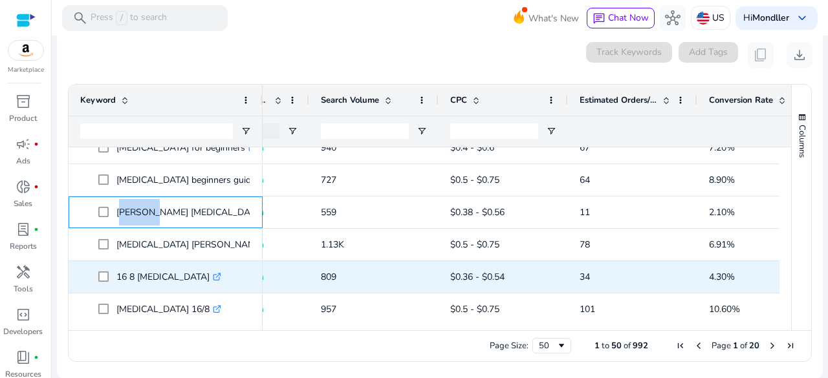
scroll to position [1247, 0]
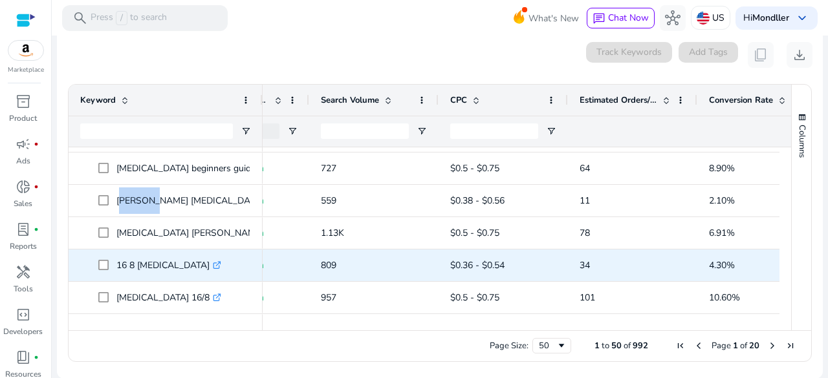
click at [221, 265] on icon ".st0{fill:#2c8af8}" at bounding box center [217, 265] width 8 height 8
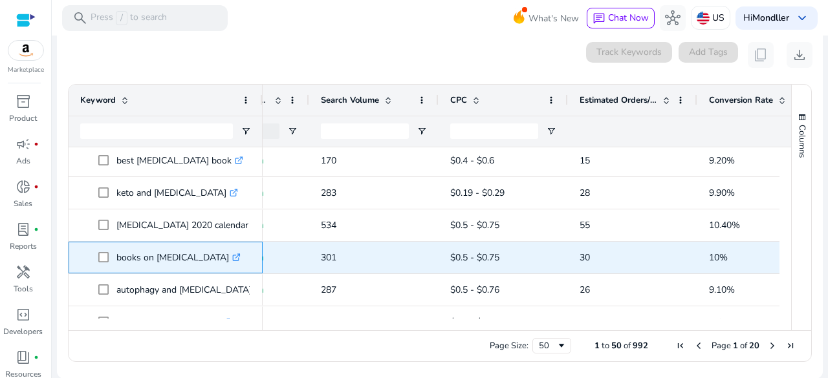
click at [241, 257] on icon ".st0{fill:#2c8af8}" at bounding box center [236, 257] width 8 height 8
click at [215, 257] on p "books on [MEDICAL_DATA] .st0{fill:#2c8af8}" at bounding box center [178, 257] width 124 height 27
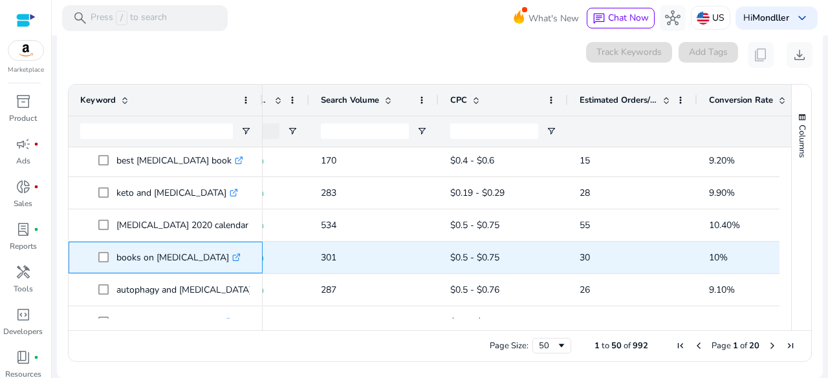
click at [215, 257] on p "books on [MEDICAL_DATA] .st0{fill:#2c8af8}" at bounding box center [178, 257] width 124 height 27
copy p "books on [MEDICAL_DATA]"
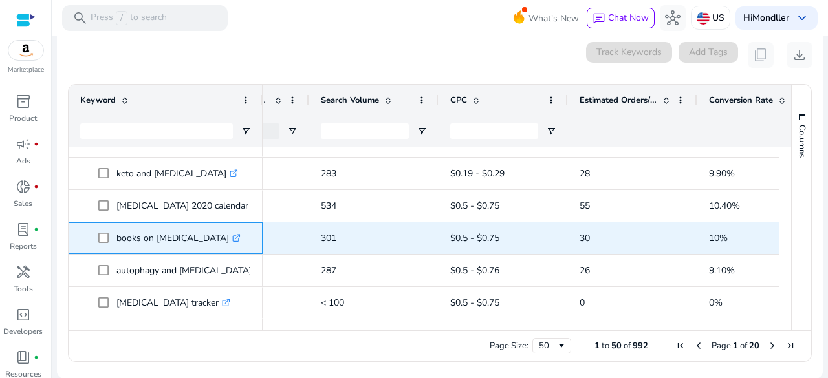
scroll to position [1445, 0]
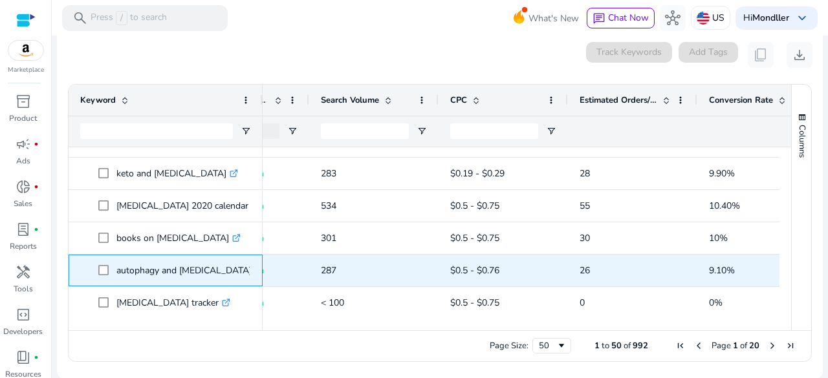
click at [229, 274] on p "autophagy and [MEDICAL_DATA] .st0{fill:#2c8af8}" at bounding box center [189, 270] width 147 height 27
click at [227, 266] on p "autophagy and [MEDICAL_DATA] .st0{fill:#2c8af8}" at bounding box center [189, 270] width 147 height 27
copy p "autophagy and [MEDICAL_DATA]"
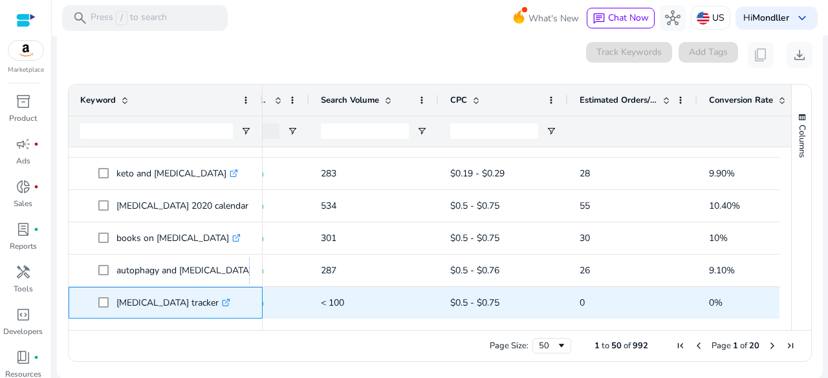
click at [230, 300] on icon ".st0{fill:#2c8af8}" at bounding box center [226, 303] width 8 height 8
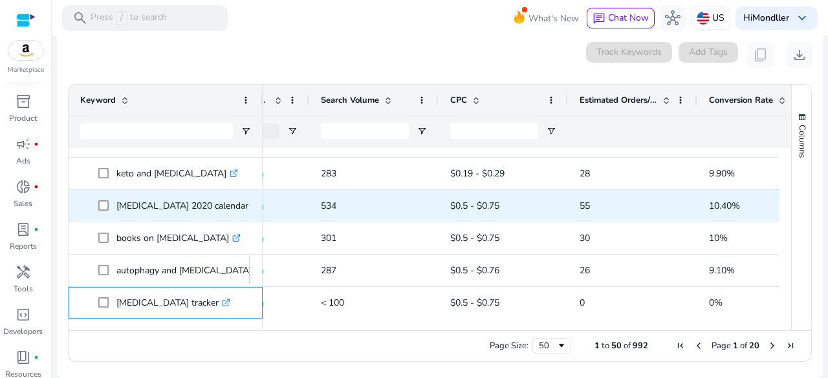
scroll to position [0, 357]
